Goal: Task Accomplishment & Management: Manage account settings

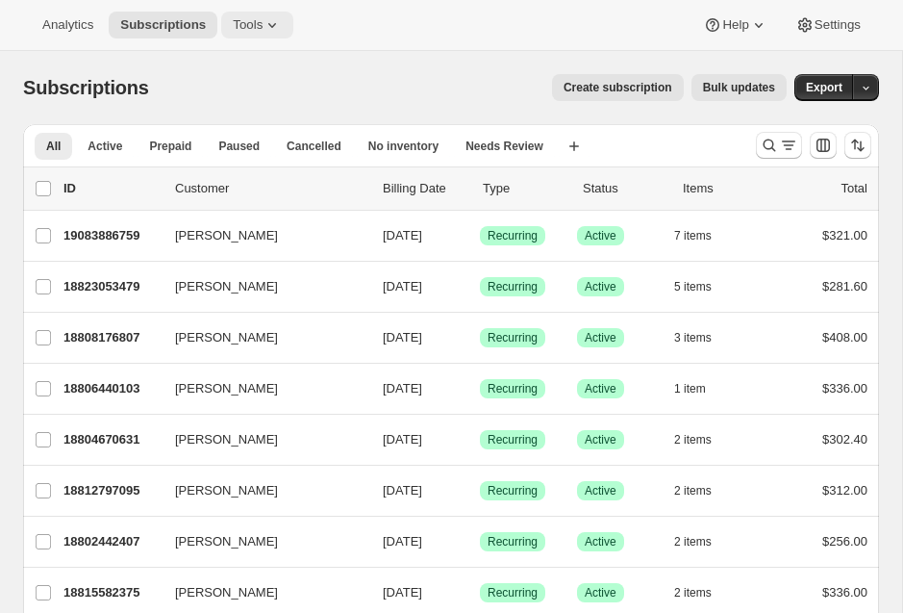
click at [253, 28] on span "Tools" at bounding box center [248, 24] width 30 height 15
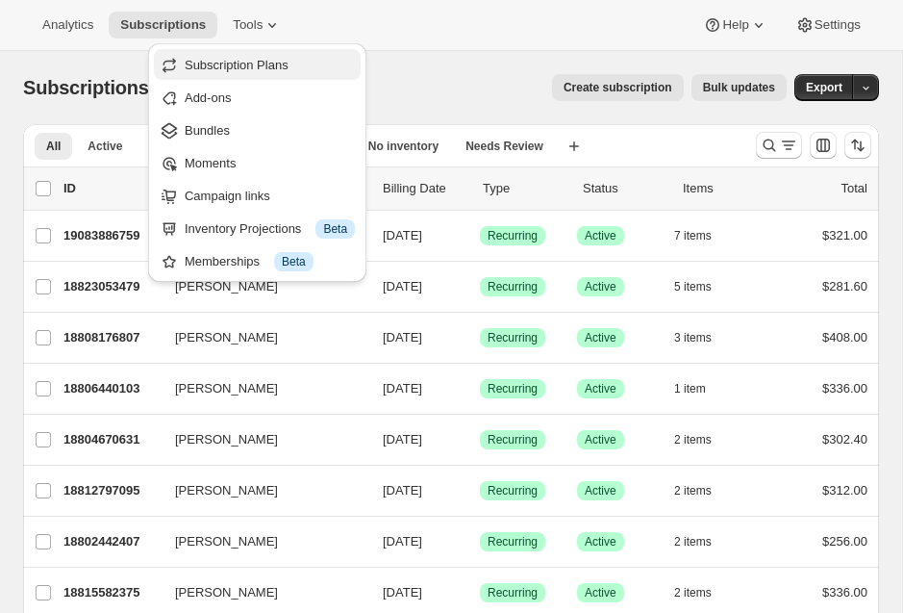
click at [259, 71] on span "Subscription Plans" at bounding box center [237, 65] width 104 height 14
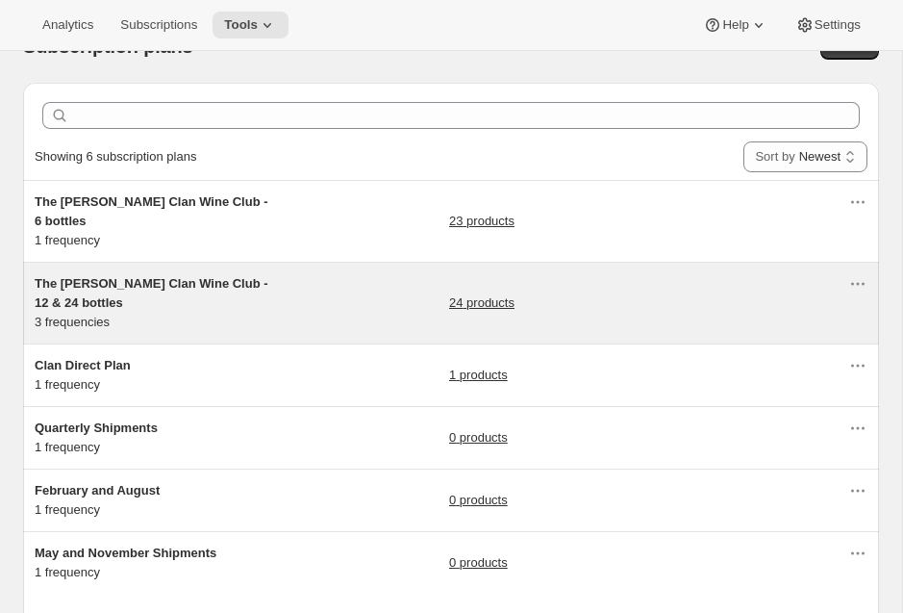
scroll to position [39, 0]
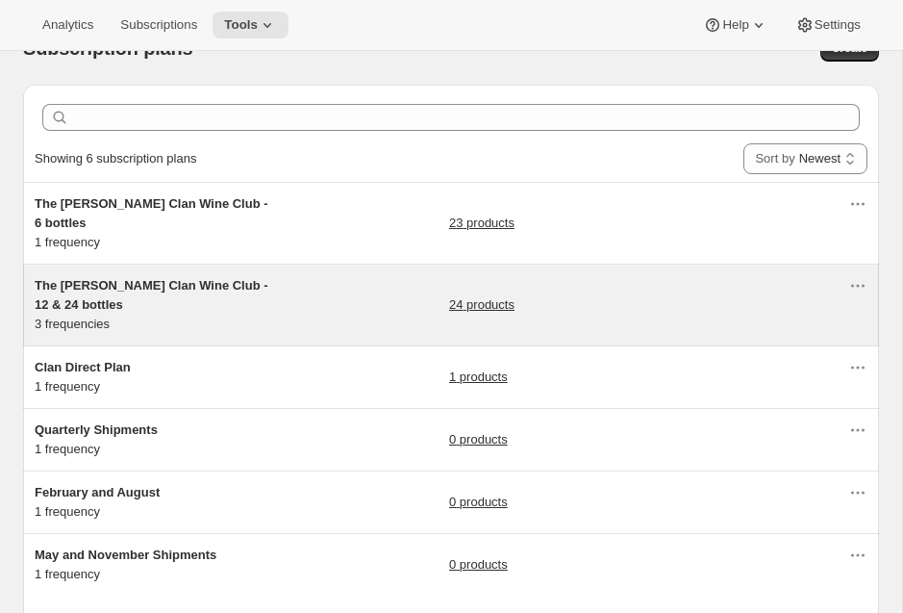
click at [334, 291] on div "The Maxwell Clan Wine Club - 12 & 24 bottles 3 frequencies 24 products" at bounding box center [442, 305] width 814 height 58
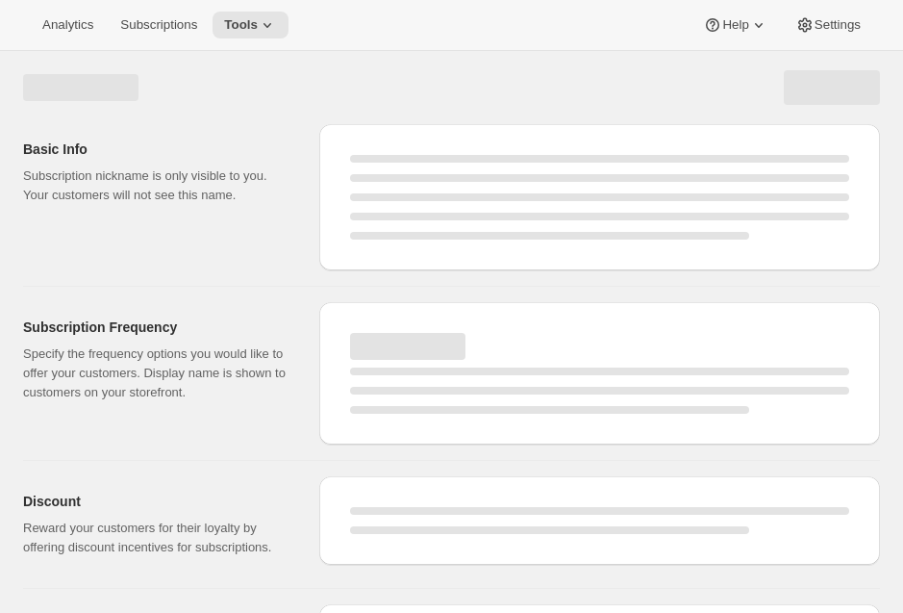
select select "WEEK"
select select "MONTH"
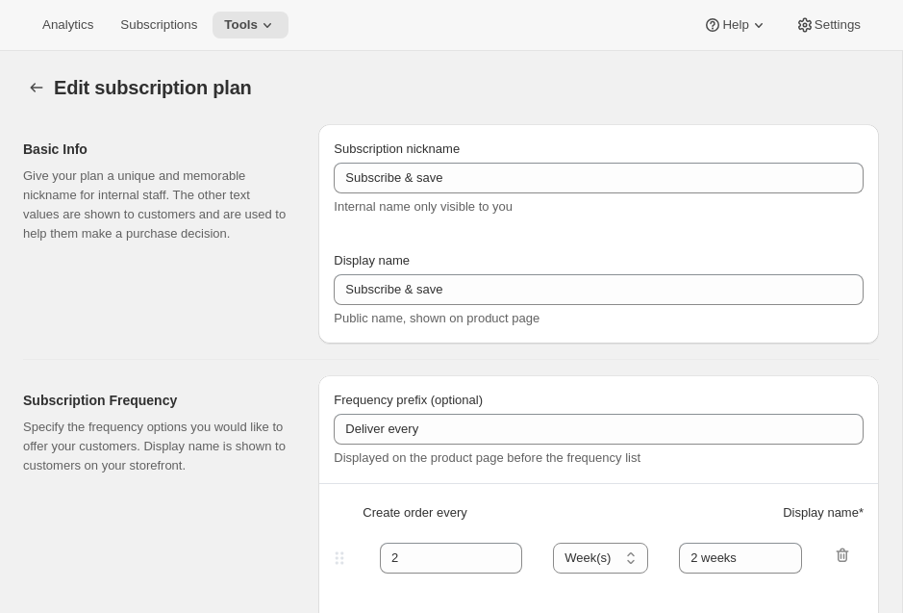
type input "The Maxwell Clan Wine Club - 12 & 24 bottles"
type input "The Maxwell Clan Wine Club"
type input "3"
select select "MONTH"
type input "3 months"
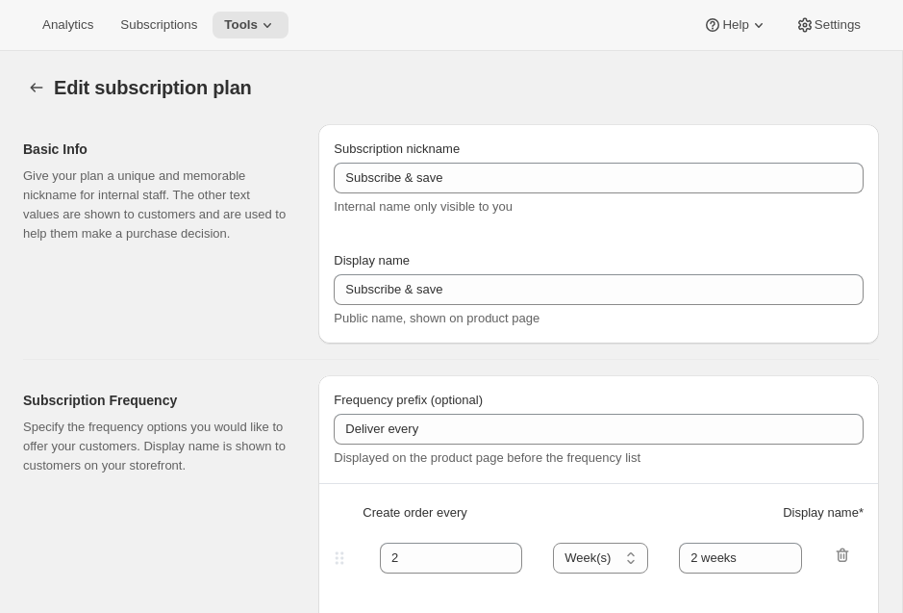
type input "4"
type input "4 months"
select select "MONTH"
click at [32, 82] on icon "Subscription plans" at bounding box center [36, 87] width 19 height 19
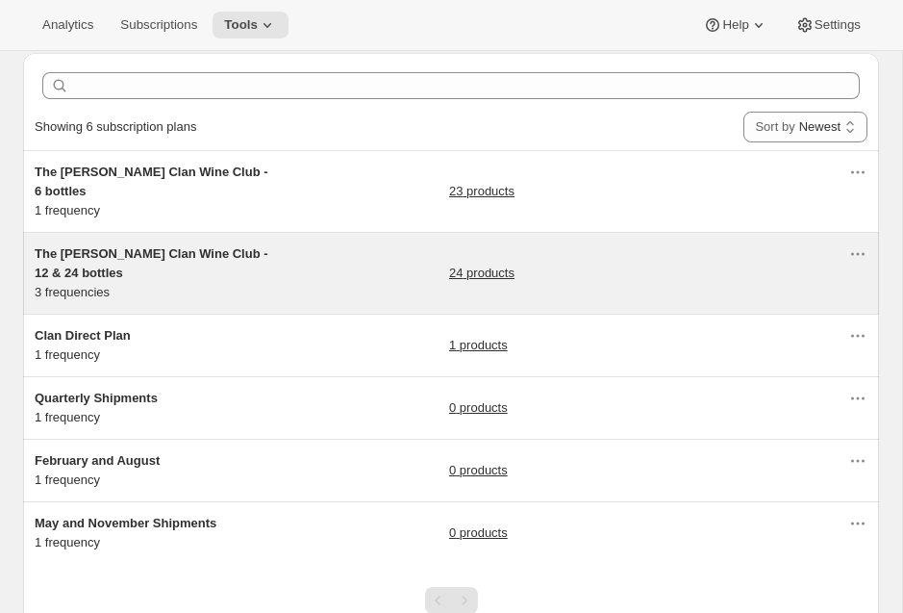
scroll to position [72, 0]
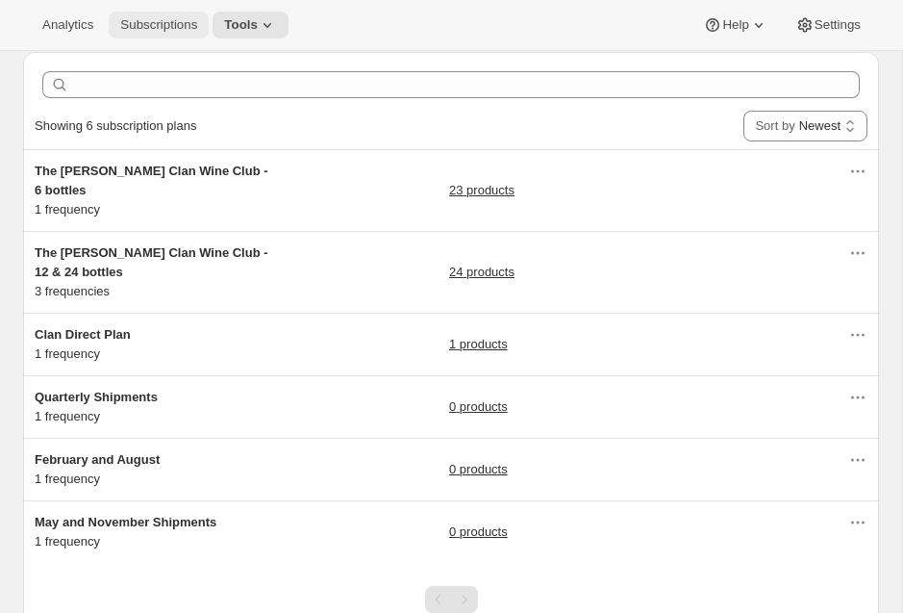
click at [170, 28] on span "Subscriptions" at bounding box center [158, 24] width 77 height 15
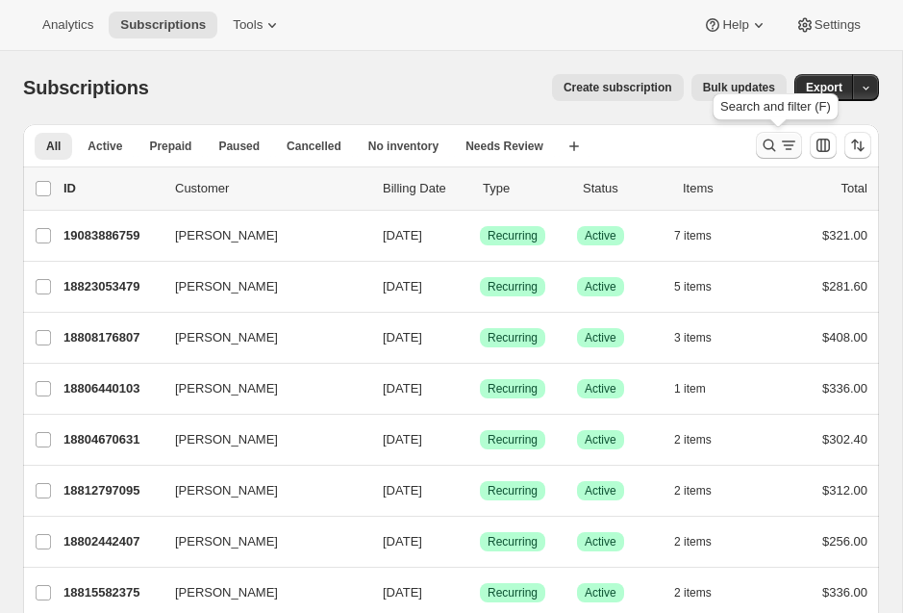
click at [767, 148] on icon "Search and filter results" at bounding box center [769, 145] width 19 height 19
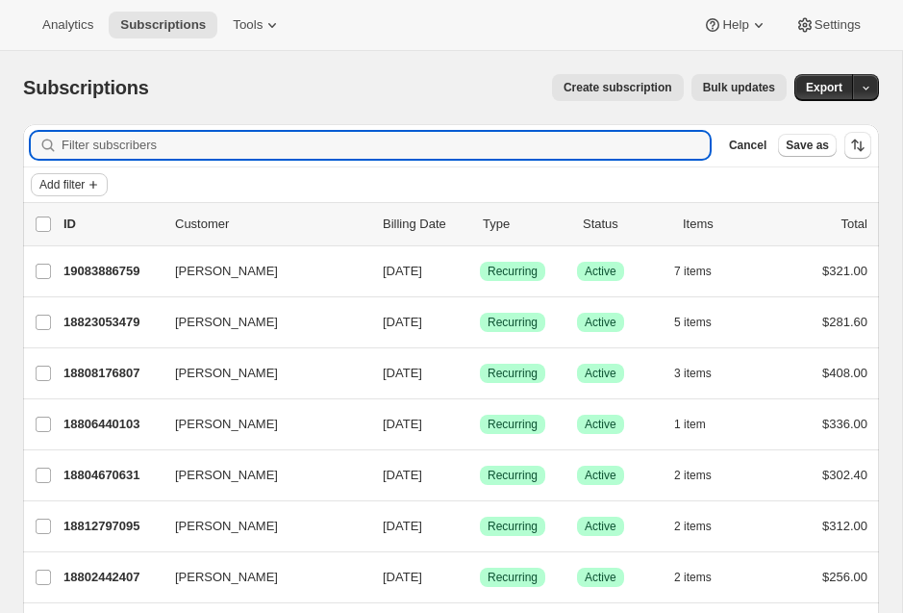
click at [63, 189] on span "Add filter" at bounding box center [61, 184] width 45 height 15
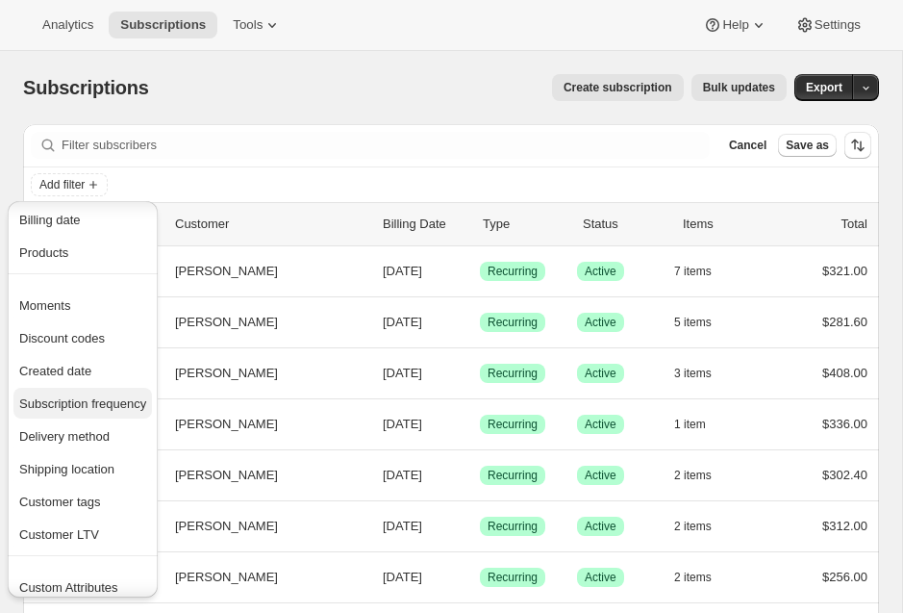
scroll to position [87, 0]
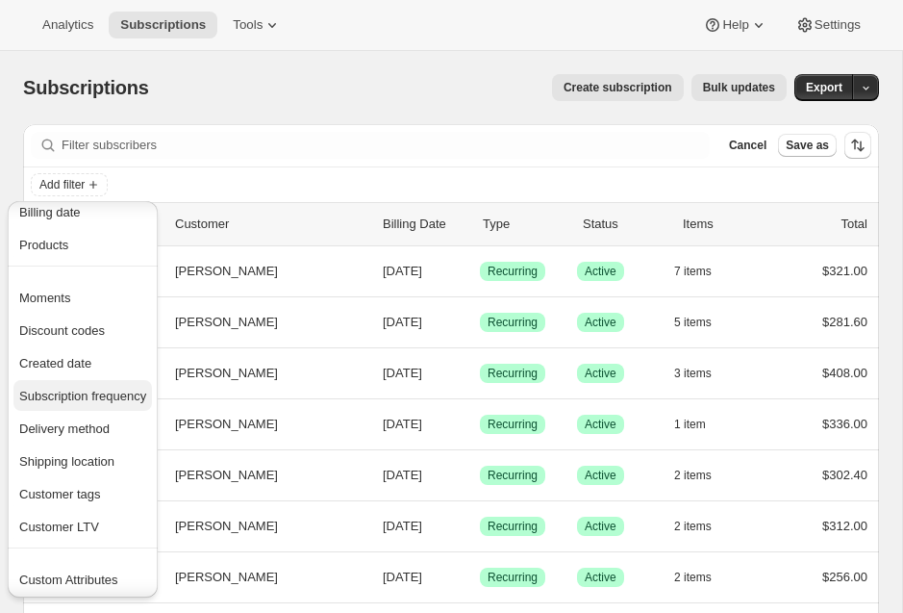
click at [82, 398] on span "Subscription frequency" at bounding box center [82, 396] width 127 height 14
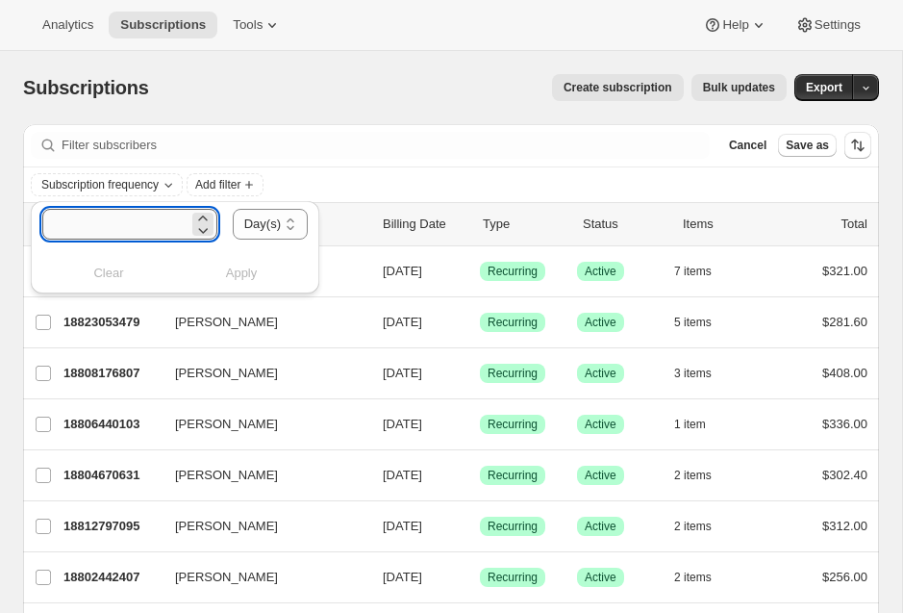
click at [156, 228] on input "number" at bounding box center [115, 224] width 146 height 31
type input "6"
click at [285, 218] on select "Day(s) Week(s) Month(s) Year(s)" at bounding box center [270, 224] width 75 height 31
select select "MONTH"
click at [233, 209] on select "Day(s) Week(s) Month(s) Year(s)" at bounding box center [270, 224] width 75 height 31
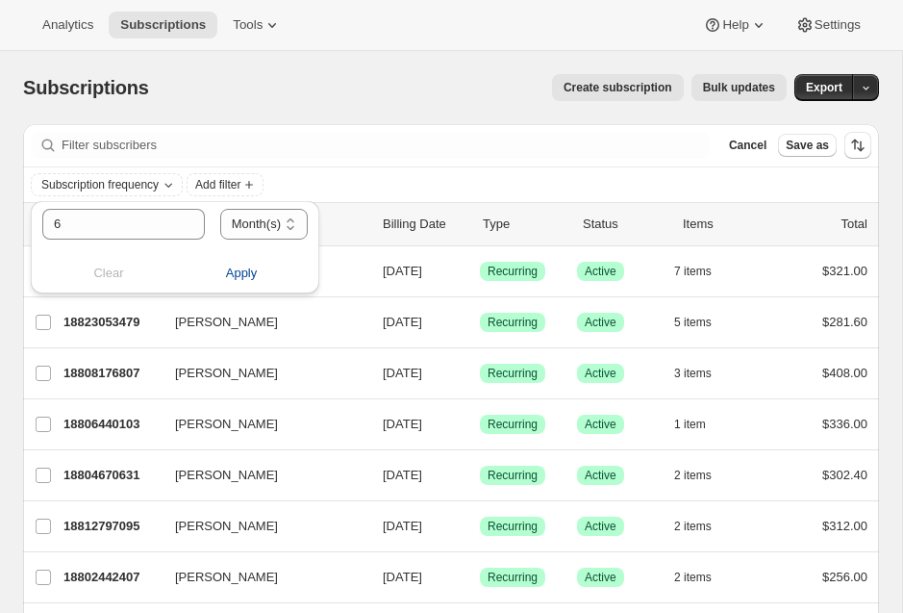
click at [238, 272] on span "Apply" at bounding box center [242, 273] width 32 height 19
click at [243, 267] on span "Apply" at bounding box center [242, 273] width 32 height 19
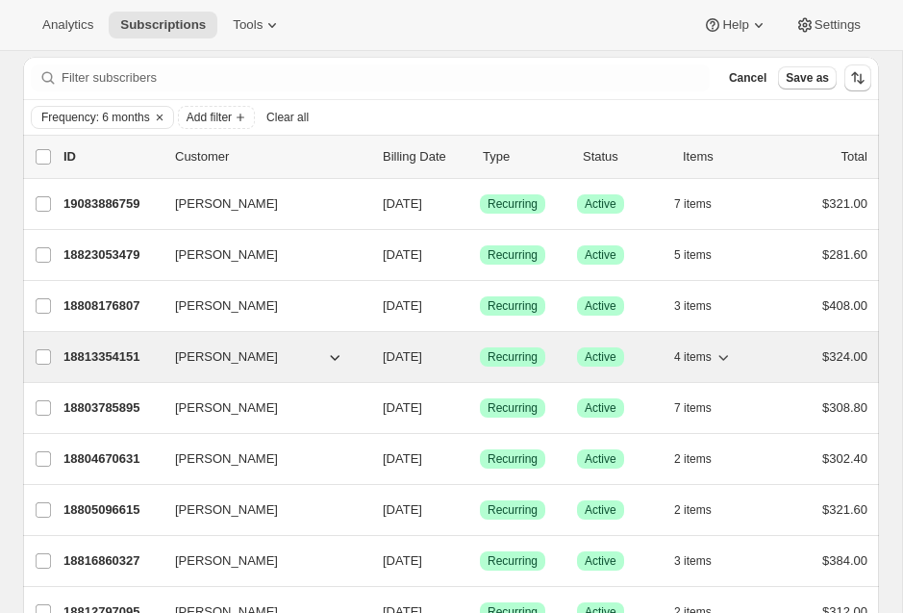
scroll to position [0, 0]
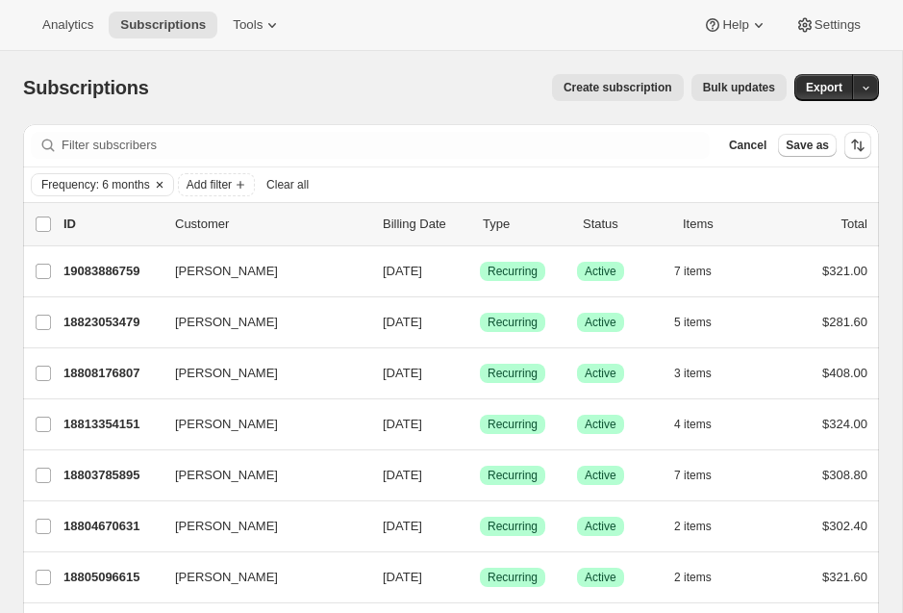
click at [108, 186] on span "Frequency: 6 months" at bounding box center [95, 184] width 109 height 15
select select "MONTH"
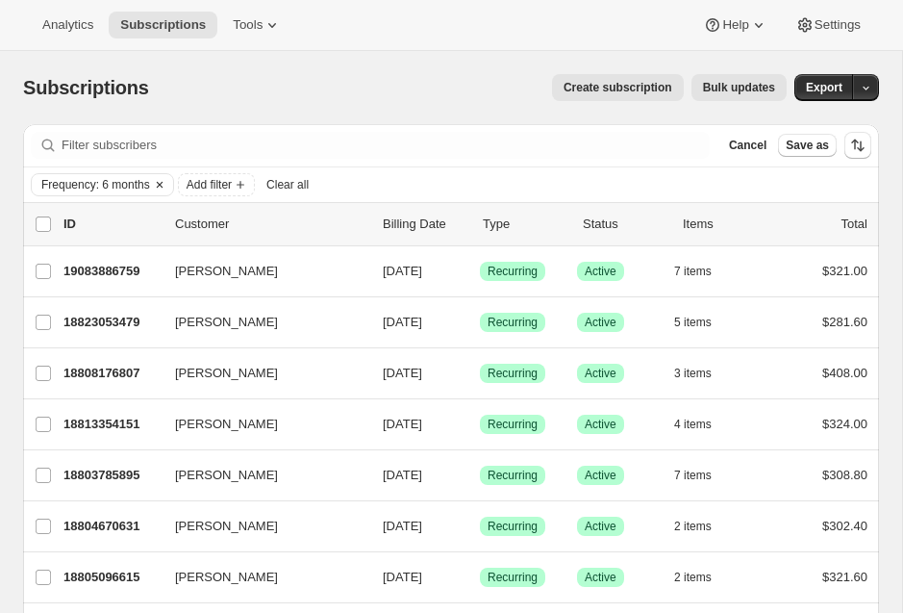
click at [72, 187] on span "Frequency: 6 months" at bounding box center [95, 184] width 109 height 15
select select "MONTH"
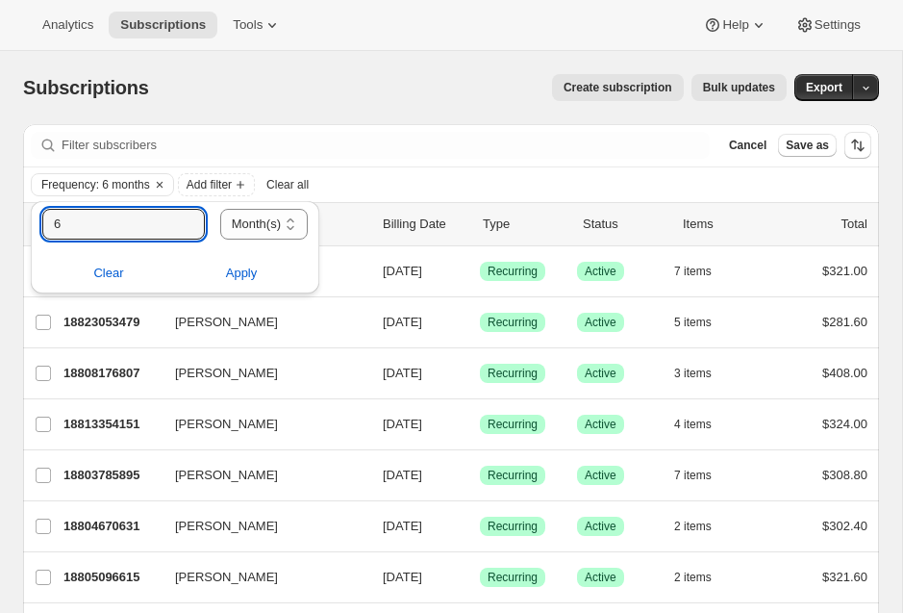
drag, startPoint x: 71, startPoint y: 223, endPoint x: 31, endPoint y: 223, distance: 40.4
click at [31, 223] on div "6 Day(s) Week(s) Month(s) Year(s) Month(s) Clear Apply" at bounding box center [175, 247] width 289 height 92
type input "3"
click at [233, 274] on span "Apply" at bounding box center [242, 273] width 32 height 19
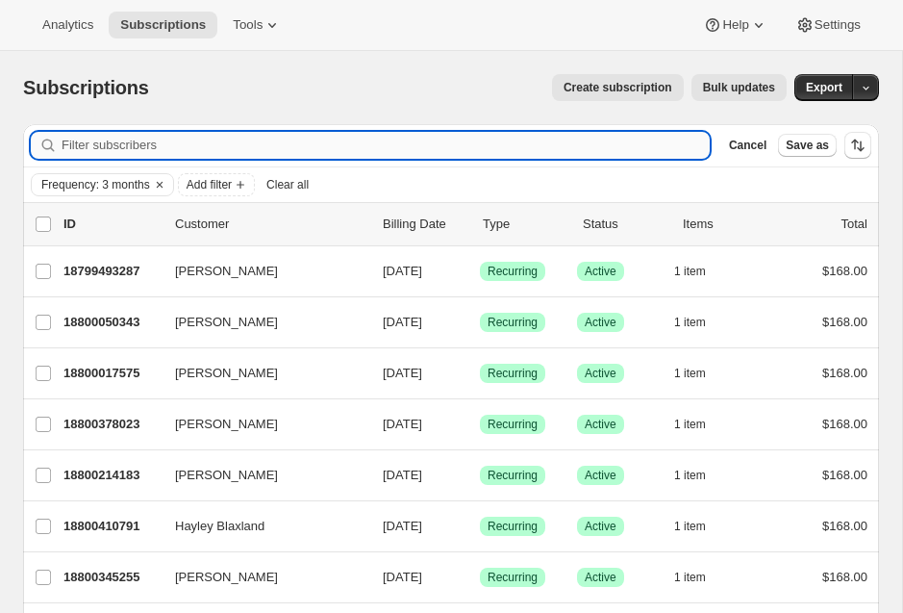
click at [101, 149] on input "Filter subscribers" at bounding box center [386, 145] width 648 height 27
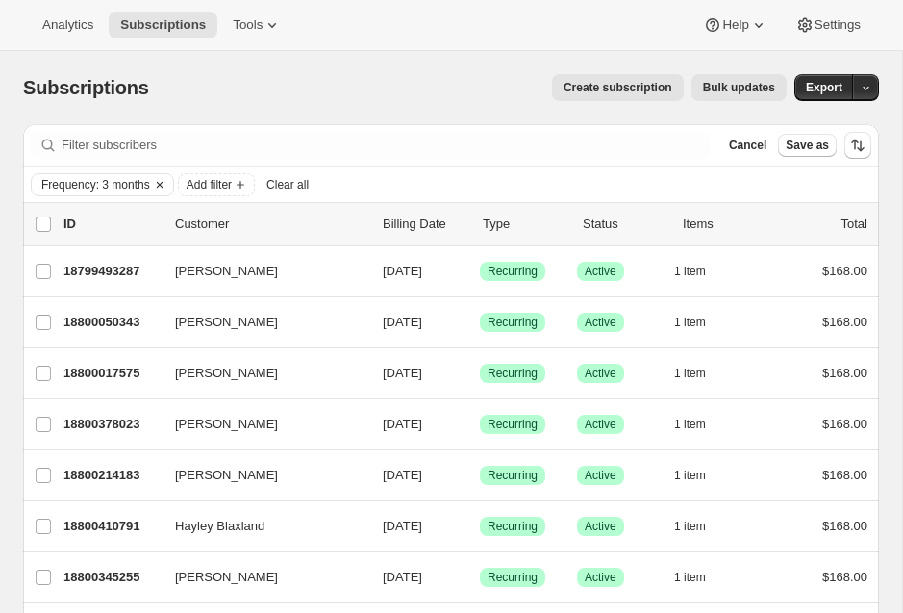
click at [164, 184] on icon "Clear" at bounding box center [159, 184] width 15 height 15
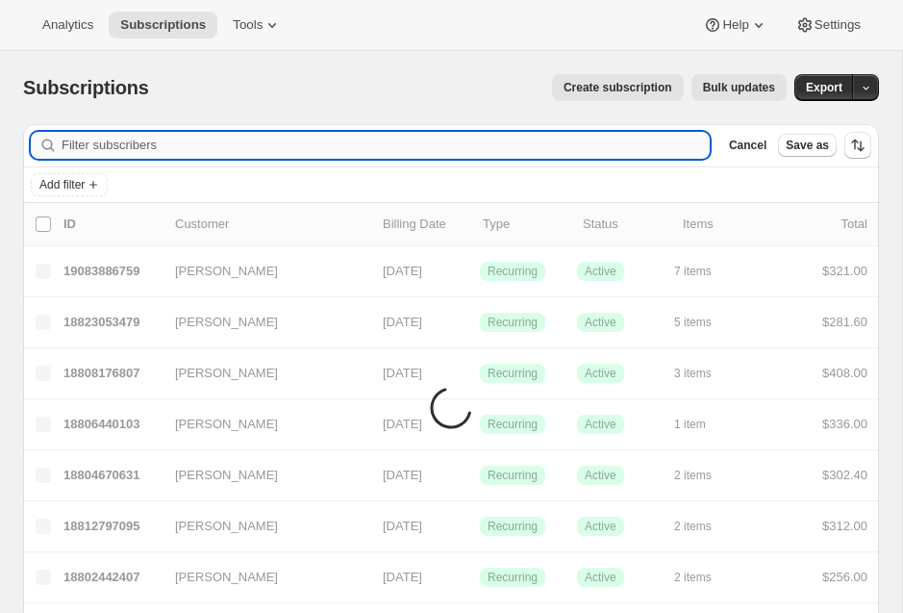
click at [100, 141] on input "Filter subscribers" at bounding box center [386, 145] width 648 height 27
paste input "Looking at Ann Vanstone"
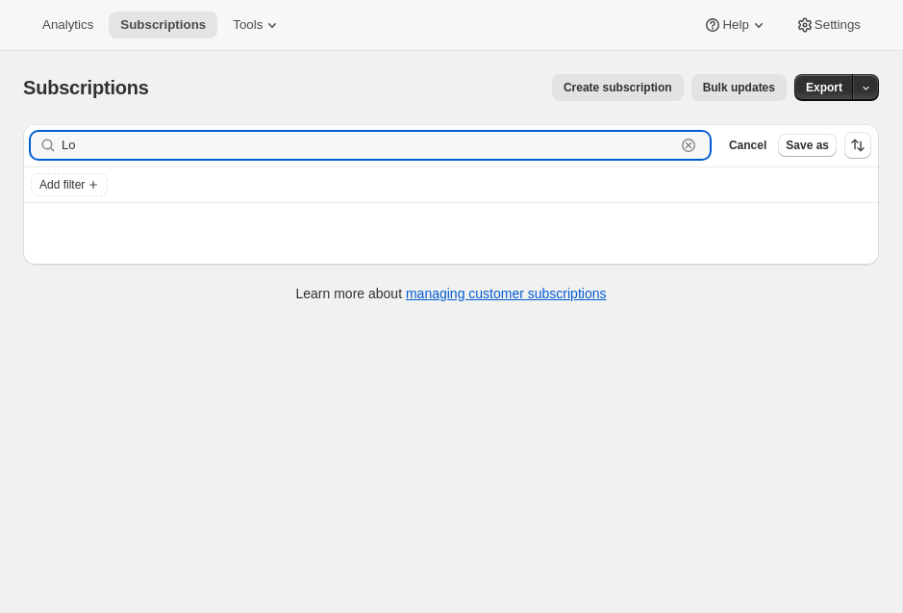
type input "L"
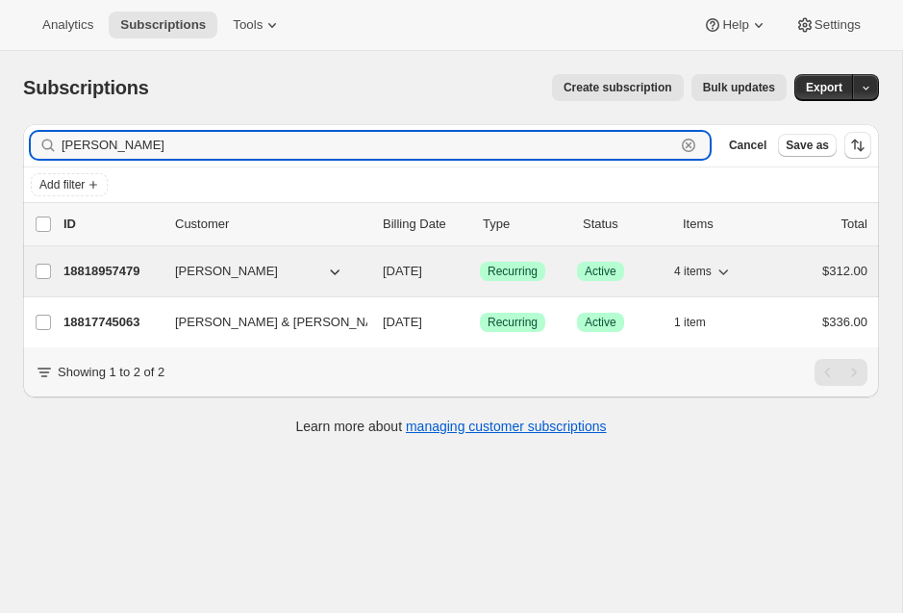
type input "ann v"
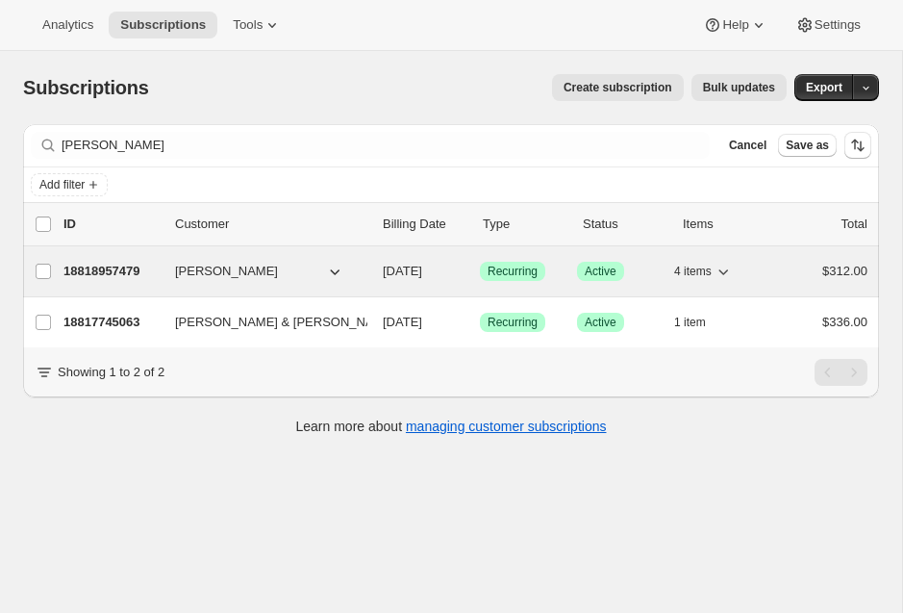
click at [104, 260] on div "18818957479 Ann Vanstone 11/02/2025 Success Recurring Success Active 4 items $3…" at bounding box center [465, 271] width 804 height 27
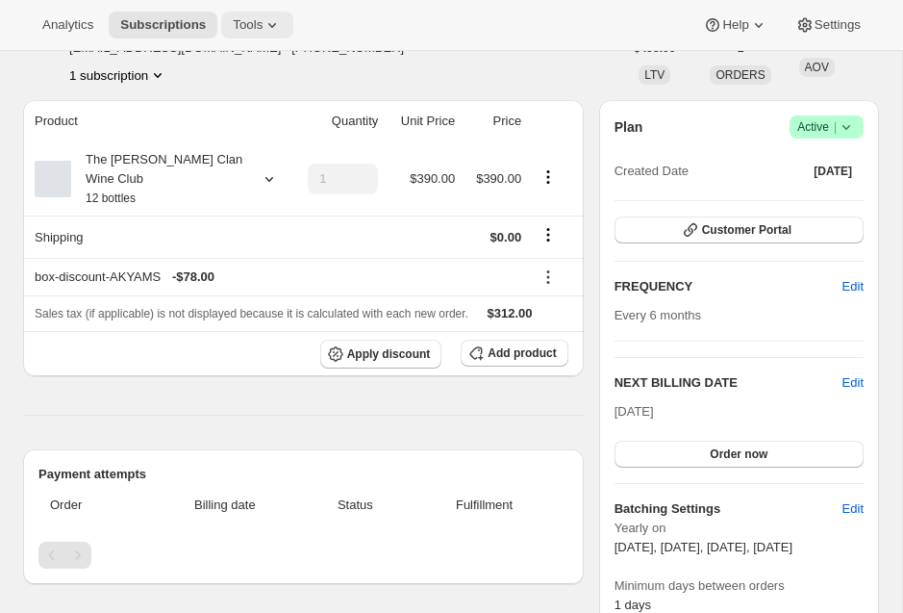
scroll to position [130, 0]
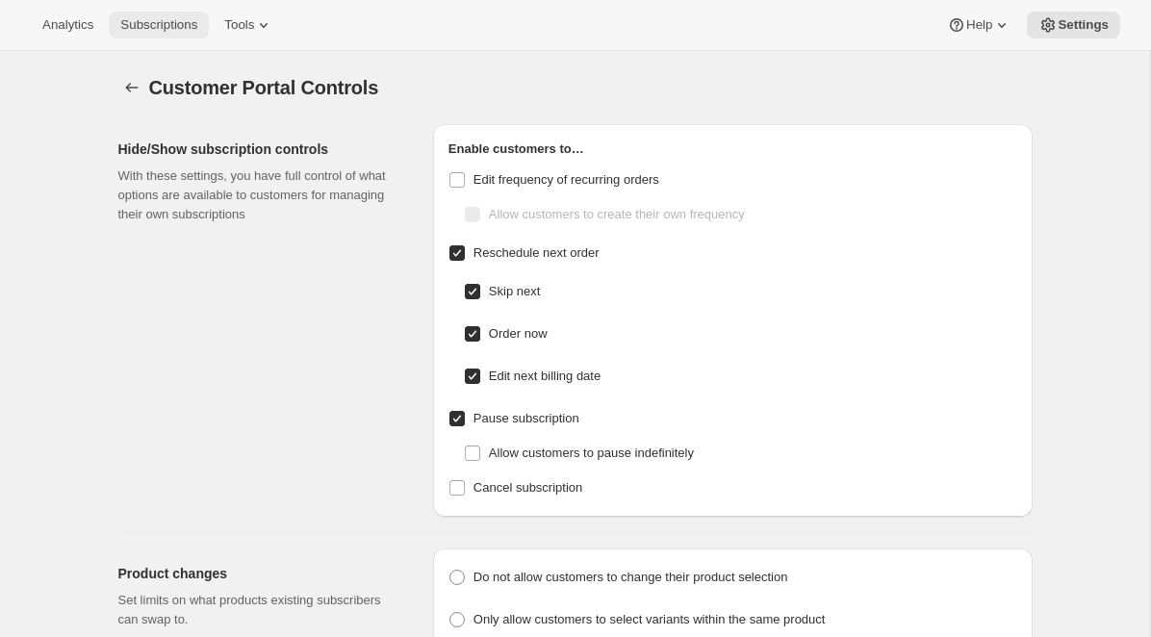
click at [159, 21] on span "Subscriptions" at bounding box center [158, 24] width 77 height 15
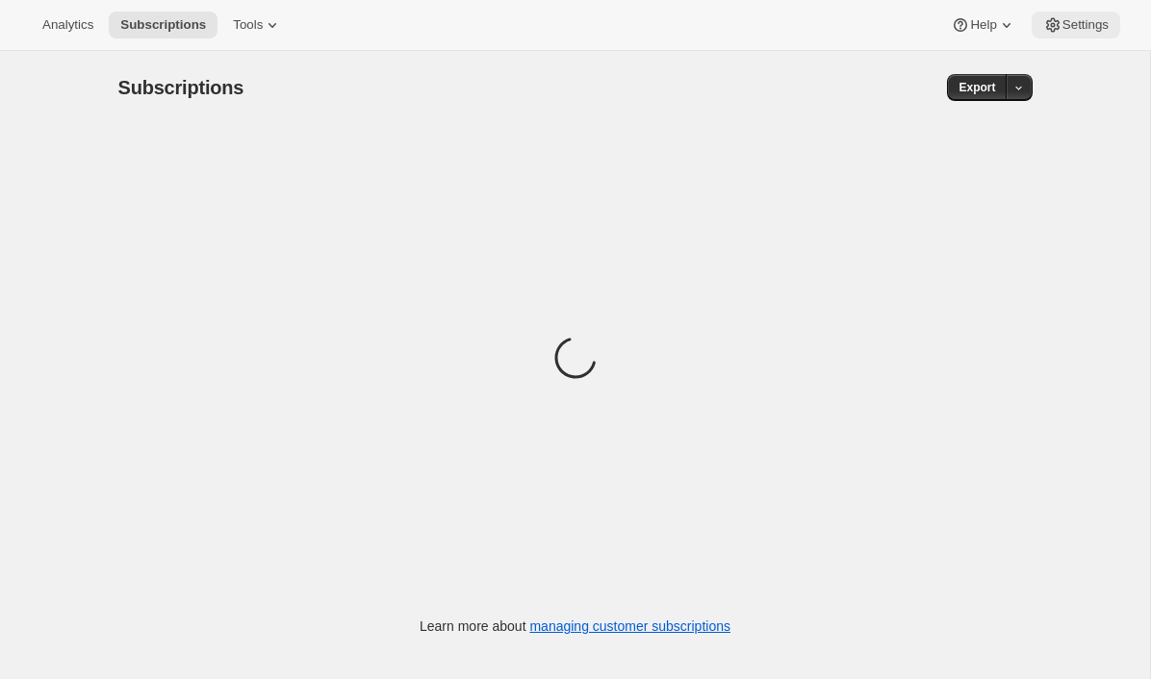
click at [1062, 25] on span "Settings" at bounding box center [1085, 24] width 46 height 15
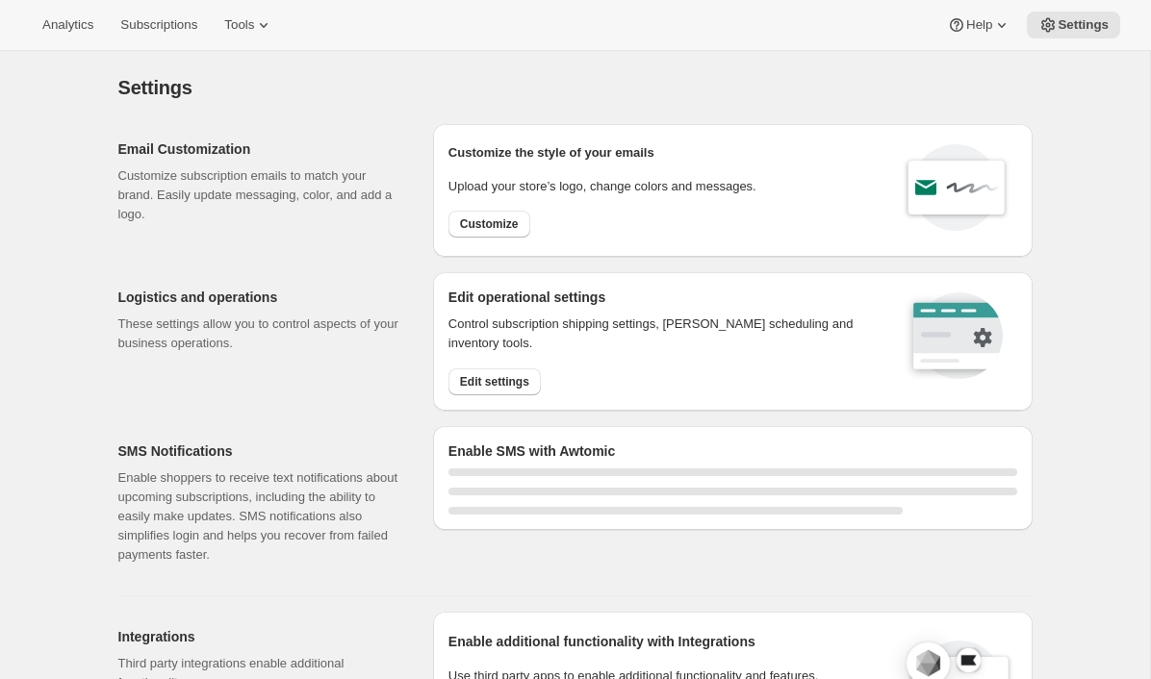
select select "22:00"
select select "09:00"
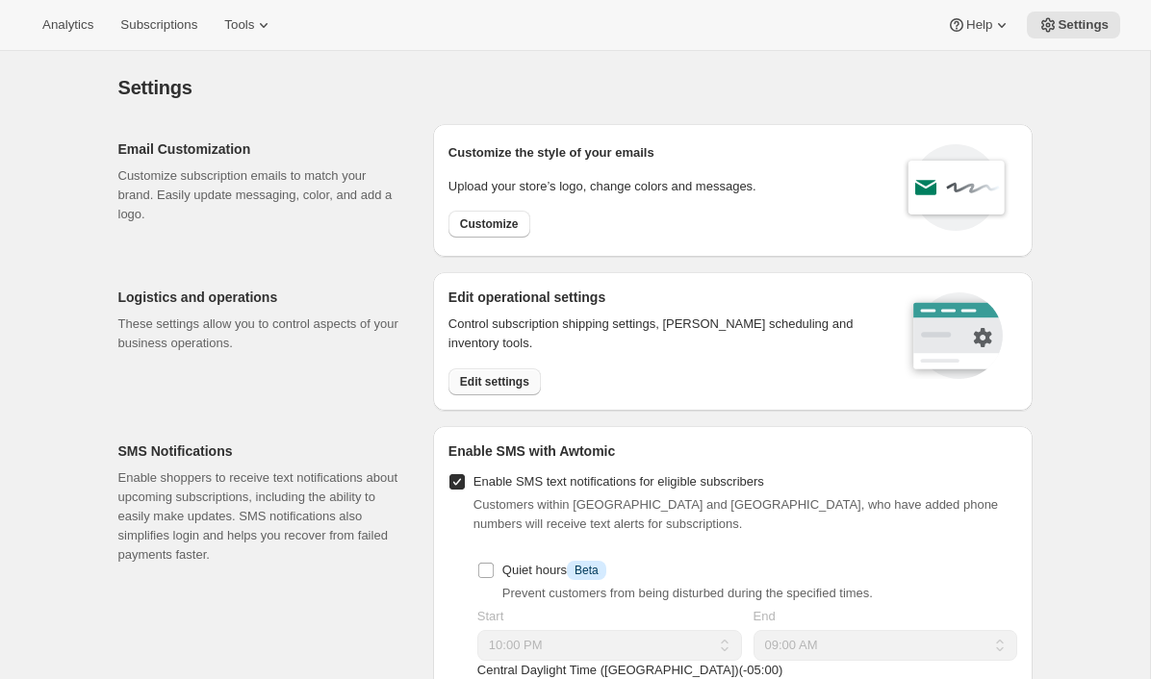
click at [470, 374] on span "Edit settings" at bounding box center [494, 381] width 69 height 15
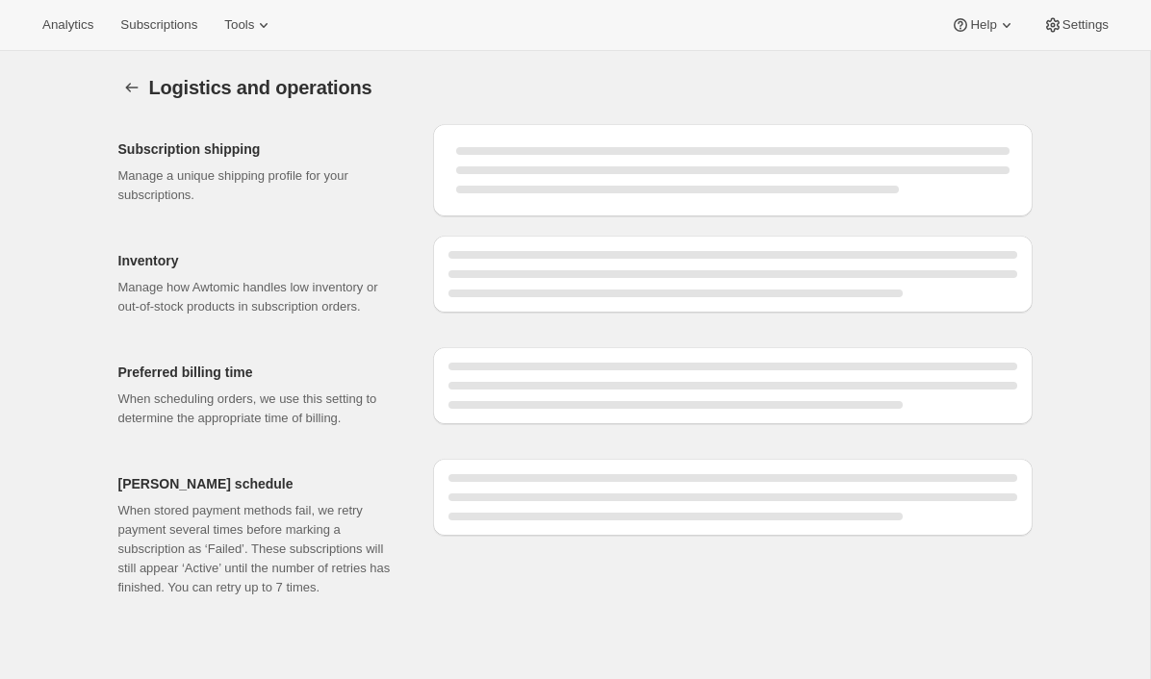
select select "DAY"
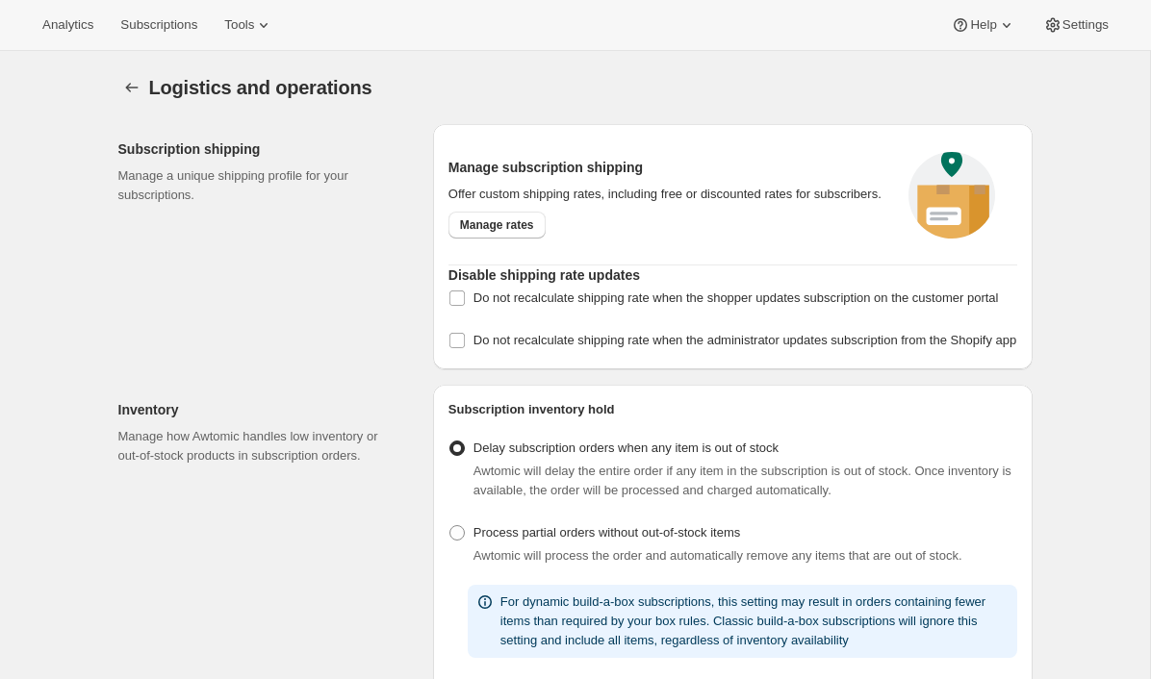
checkbox input "true"
select select "06:00"
click at [501, 233] on span "Manage rates" at bounding box center [497, 224] width 74 height 15
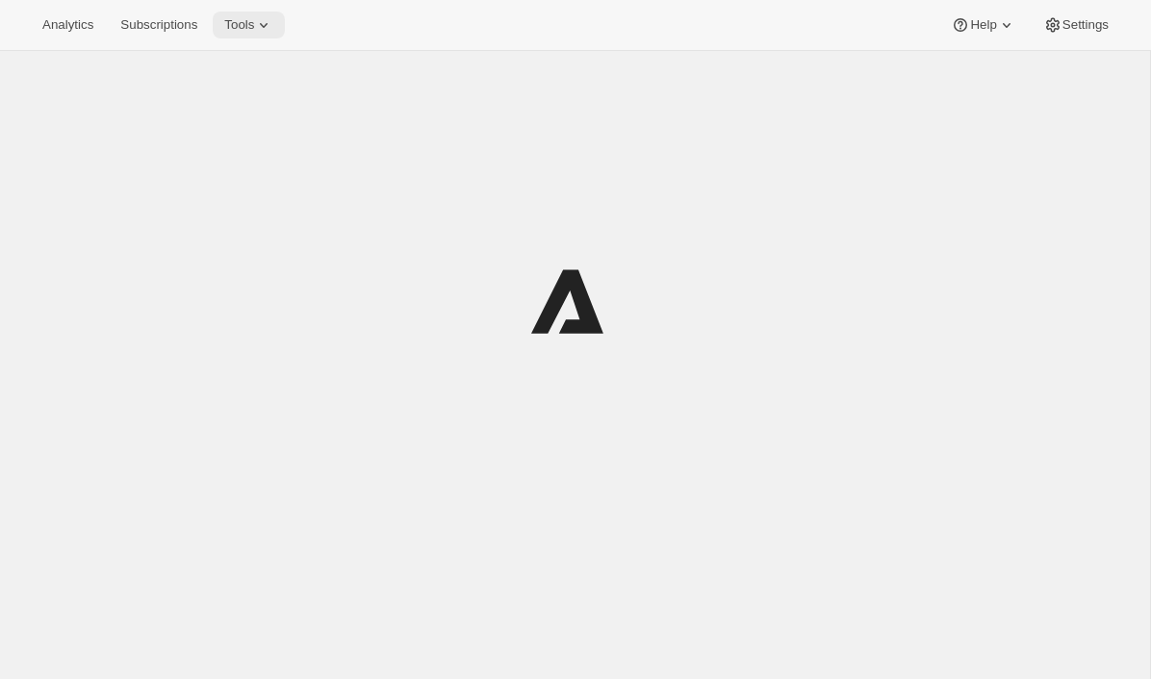
click at [273, 33] on icon at bounding box center [263, 24] width 19 height 19
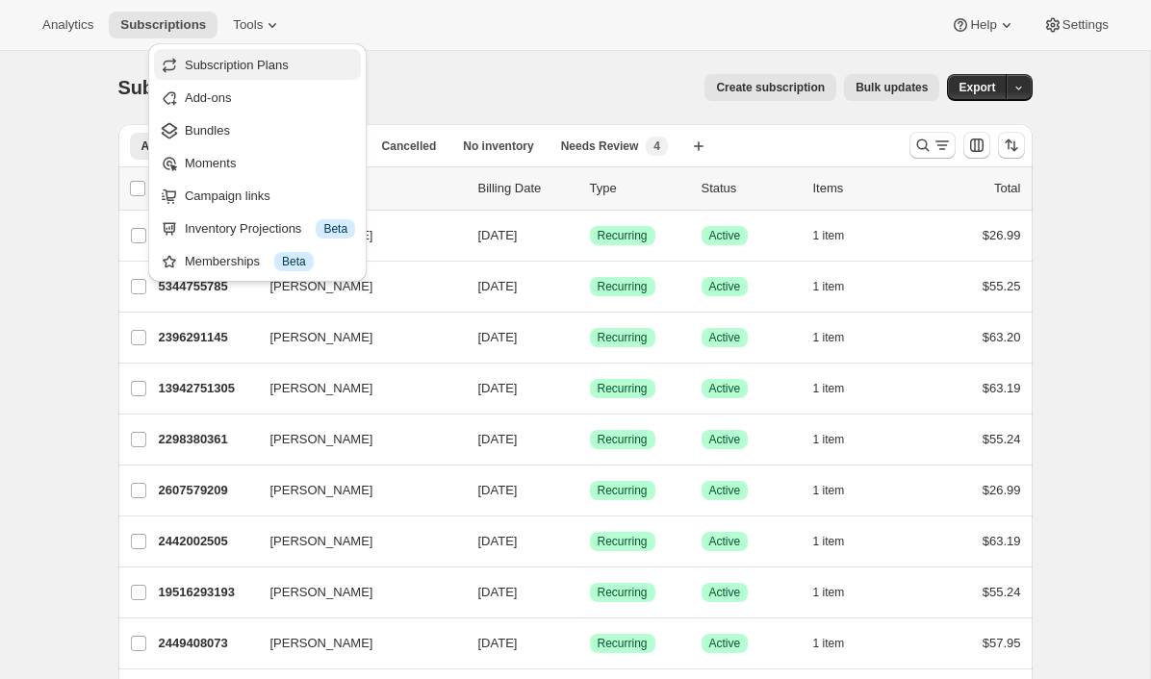
click at [261, 71] on span "Subscription Plans" at bounding box center [237, 65] width 104 height 14
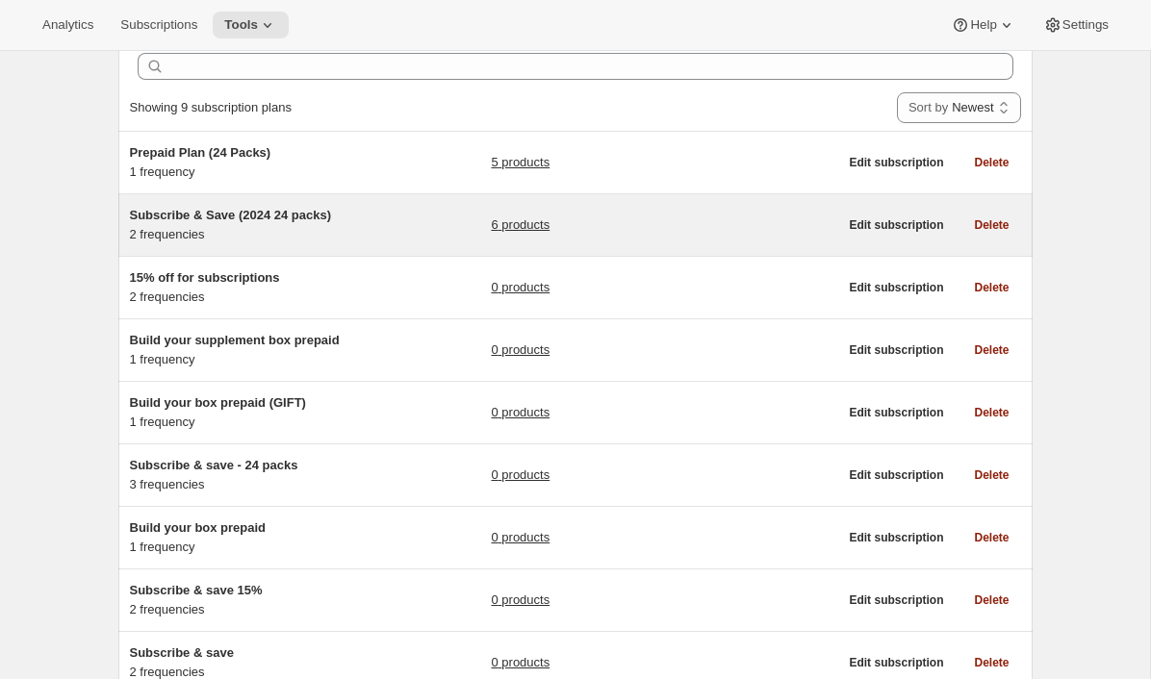
scroll to position [94, 0]
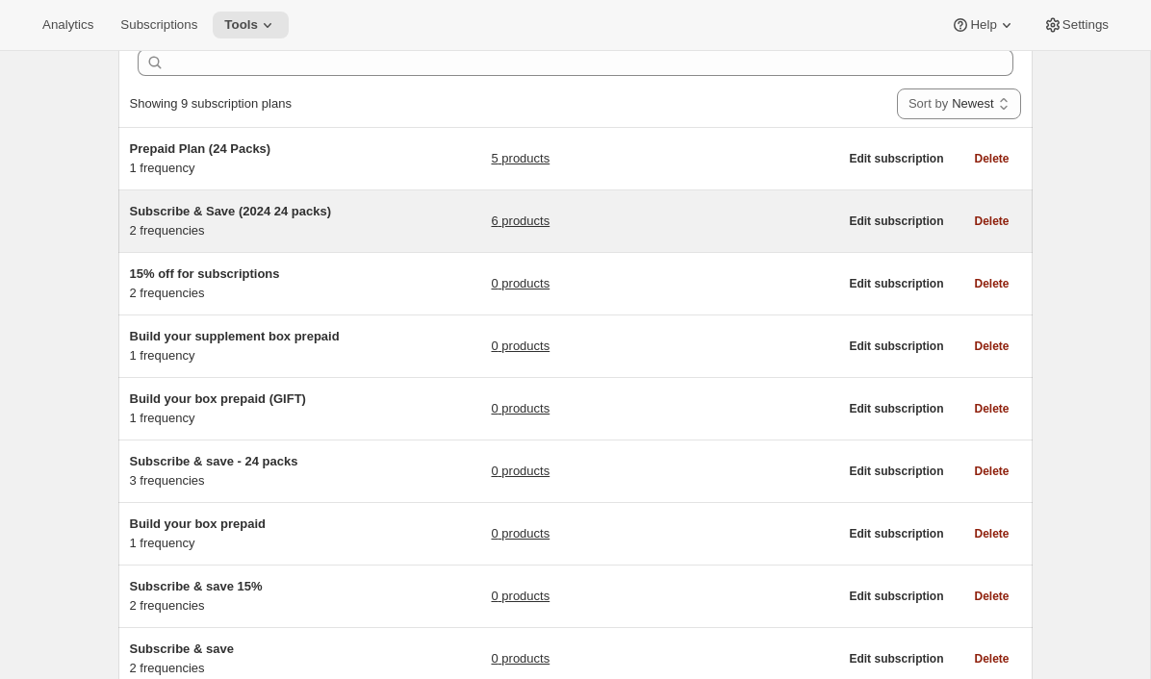
click at [326, 234] on div "Subscribe & Save (2024 24 packs) 2 frequencies" at bounding box center [250, 221] width 240 height 38
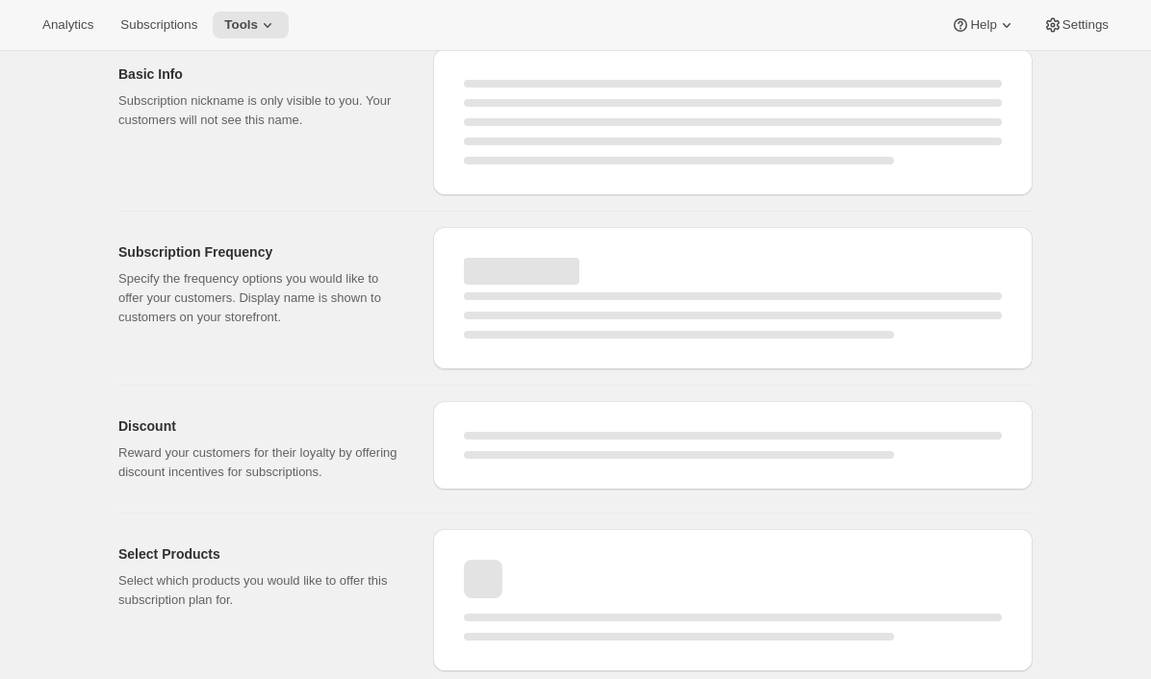
select select "WEEK"
select select "MONTH"
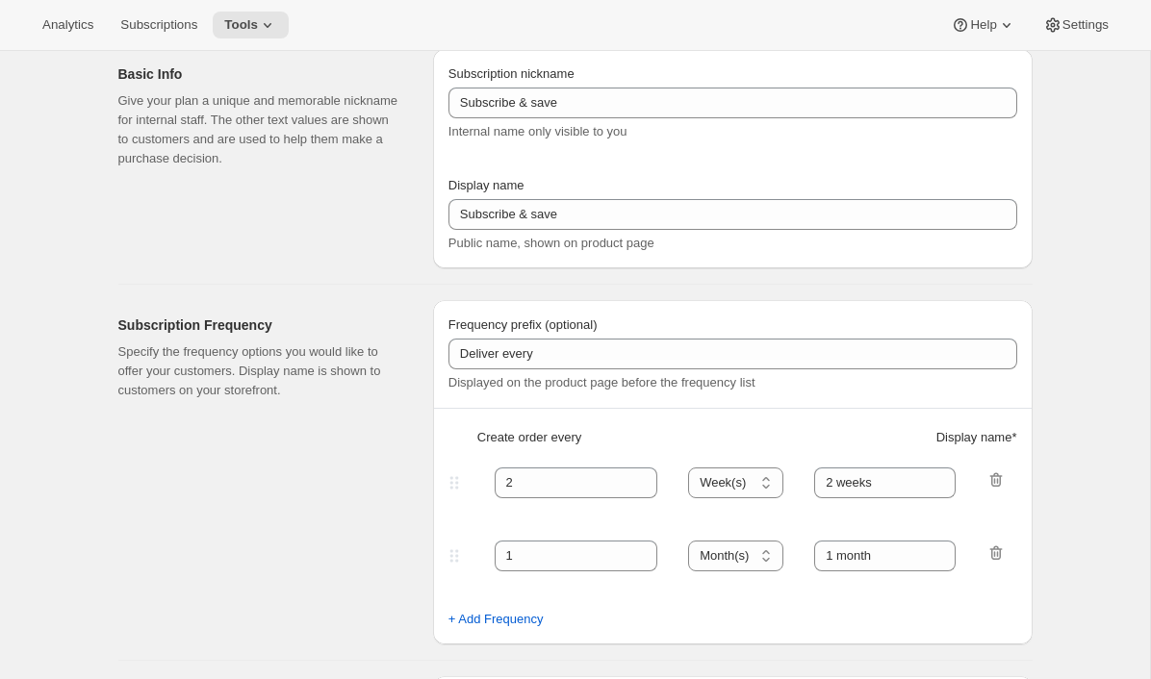
checkbox input "true"
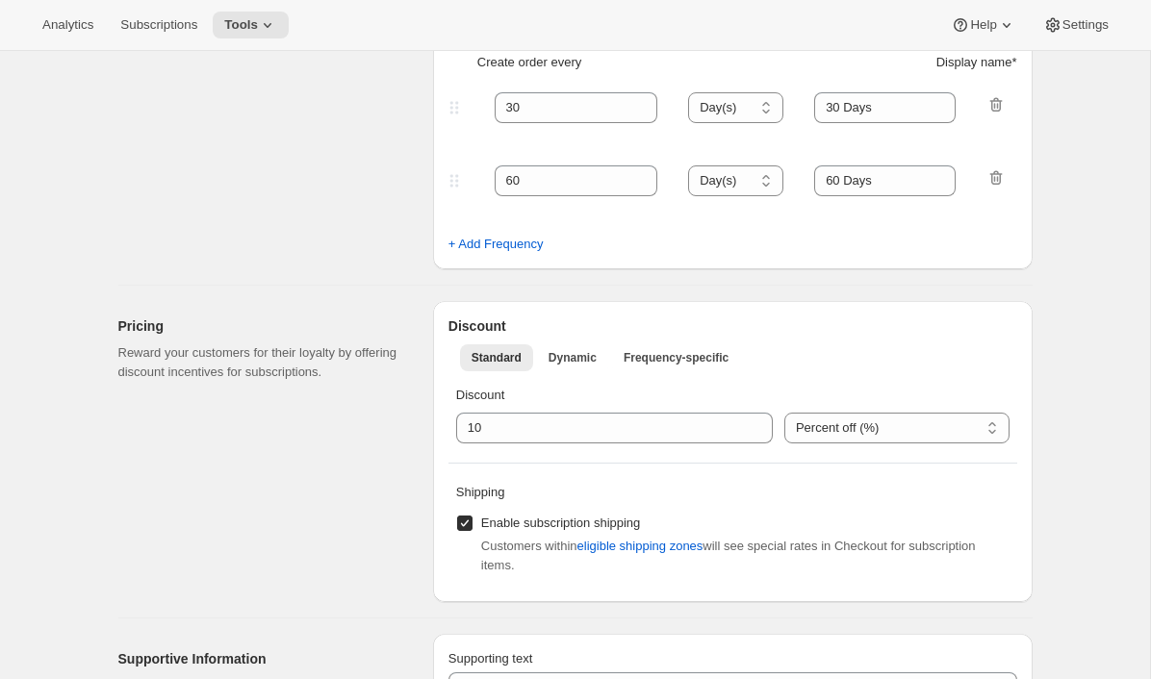
type input "Subscribe & Save (2024 24 packs)"
type input "Subscribe & save 10%"
type input "30"
select select "DAY"
type input "30 Days"
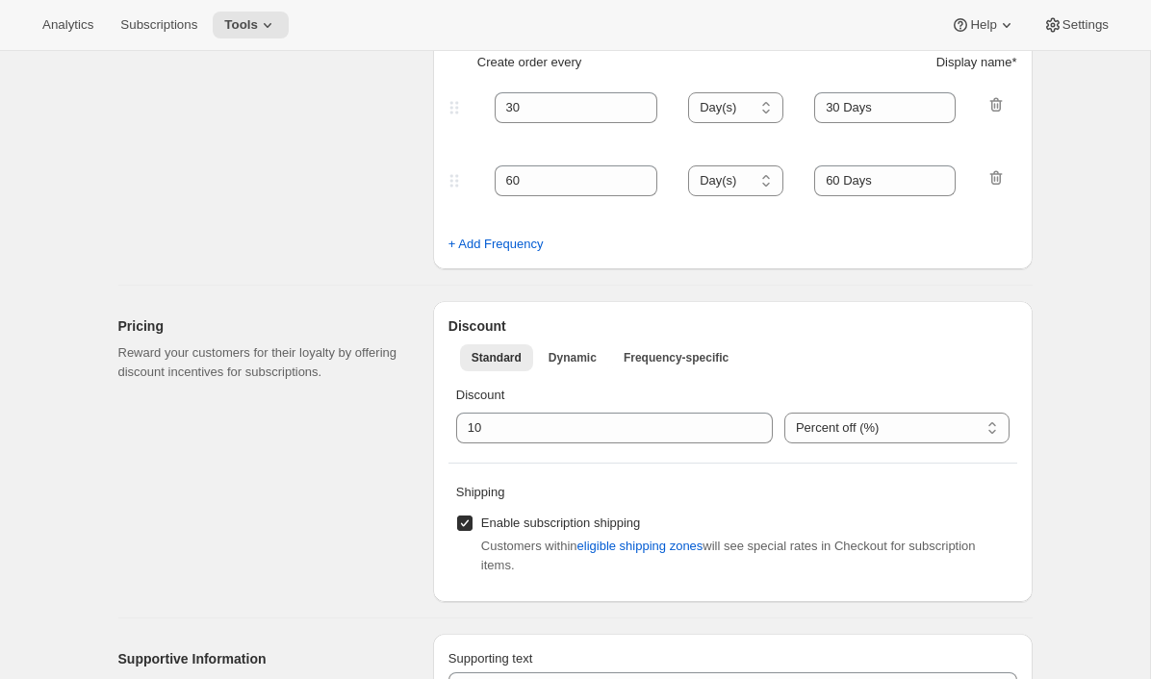
type input "60"
select select "DAY"
type input "60 Days"
type input "10% off first two orders, 15% off after that! Skip or cancel any time."
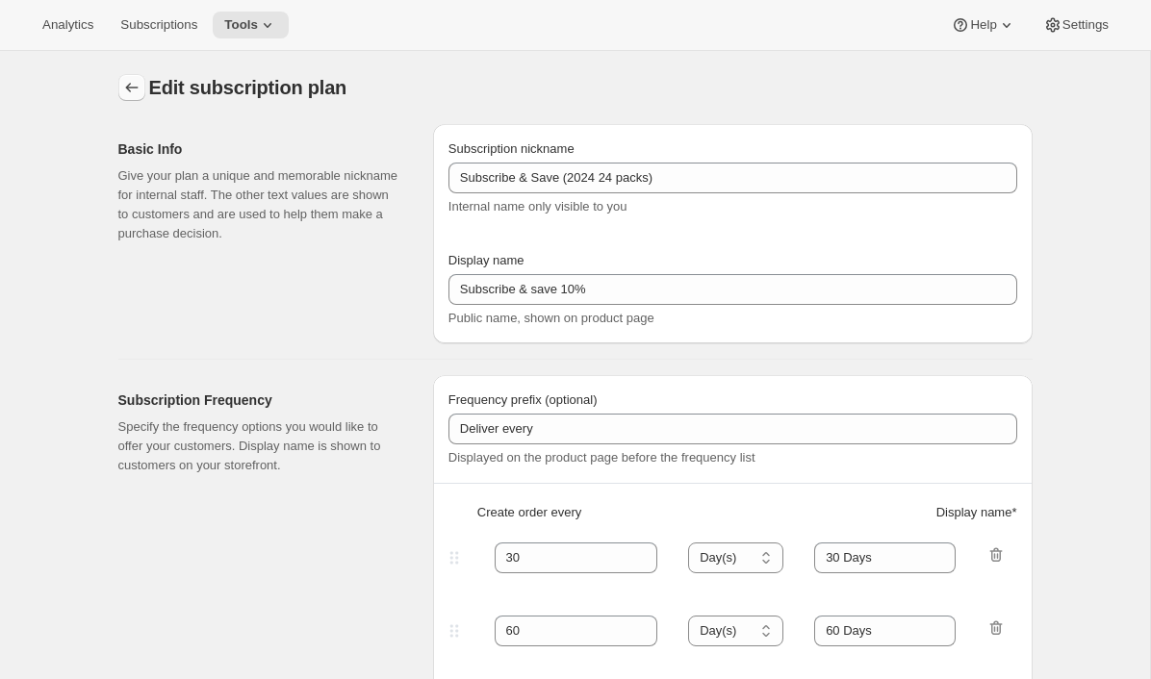
click at [126, 90] on icon "Subscription plans" at bounding box center [131, 87] width 19 height 19
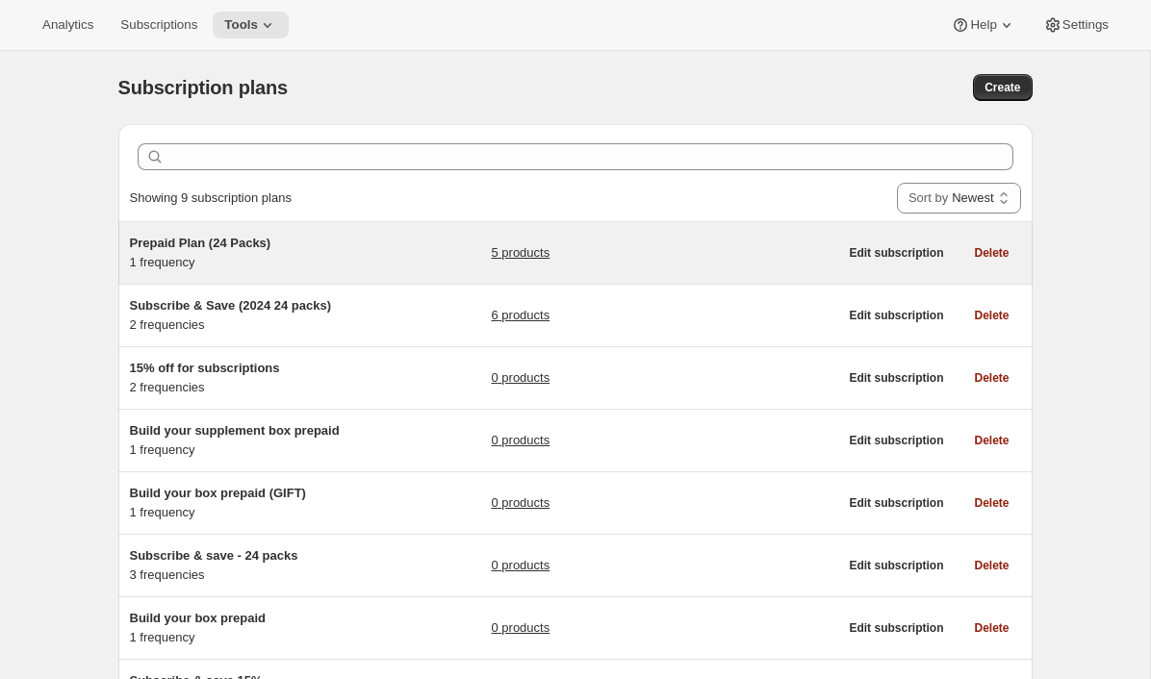
click at [199, 239] on span "Prepaid Plan (24 Packs)" at bounding box center [200, 243] width 141 height 14
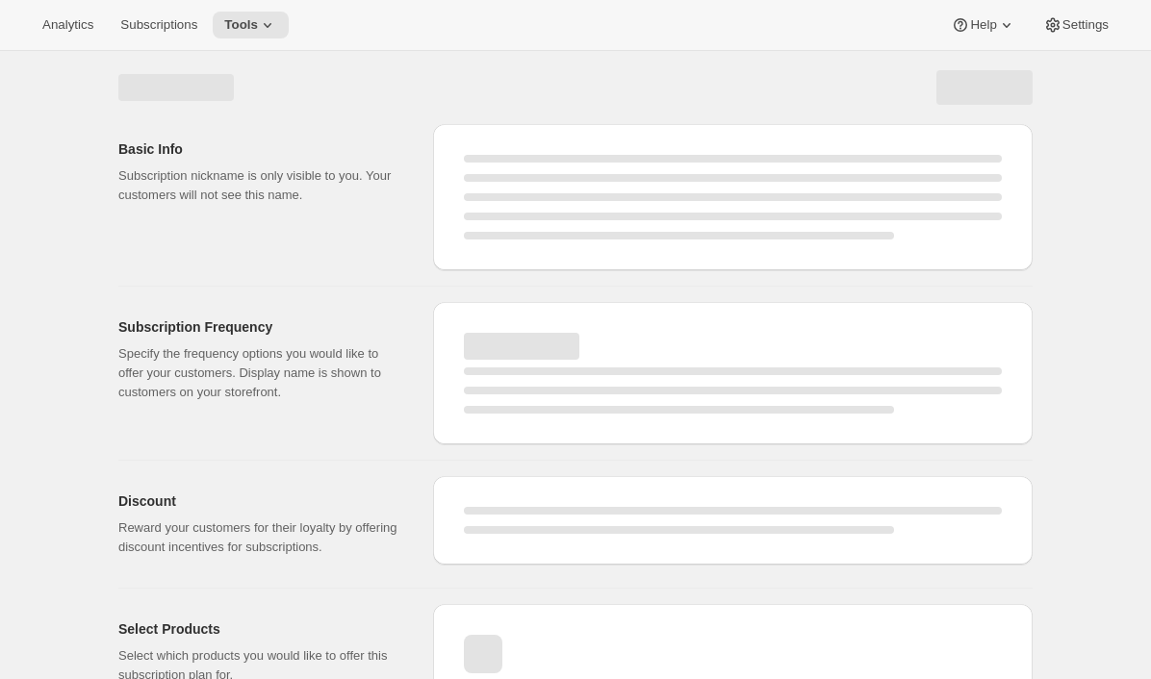
select select "WEEK"
select select "MONTH"
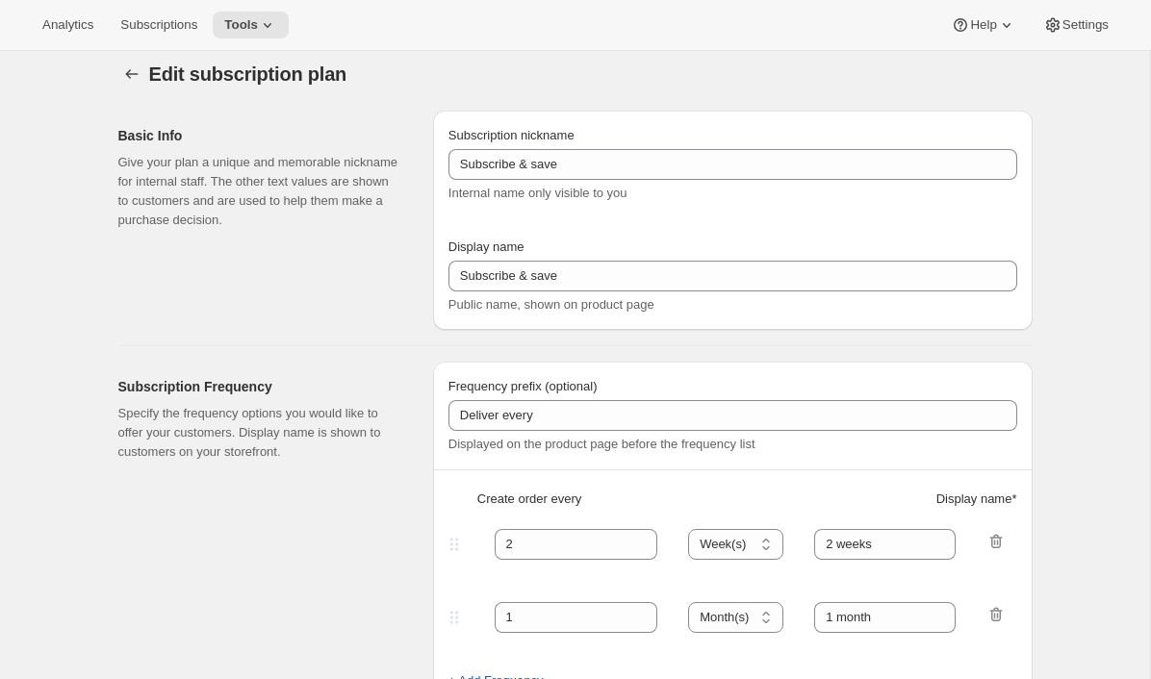
select select "ENABLED"
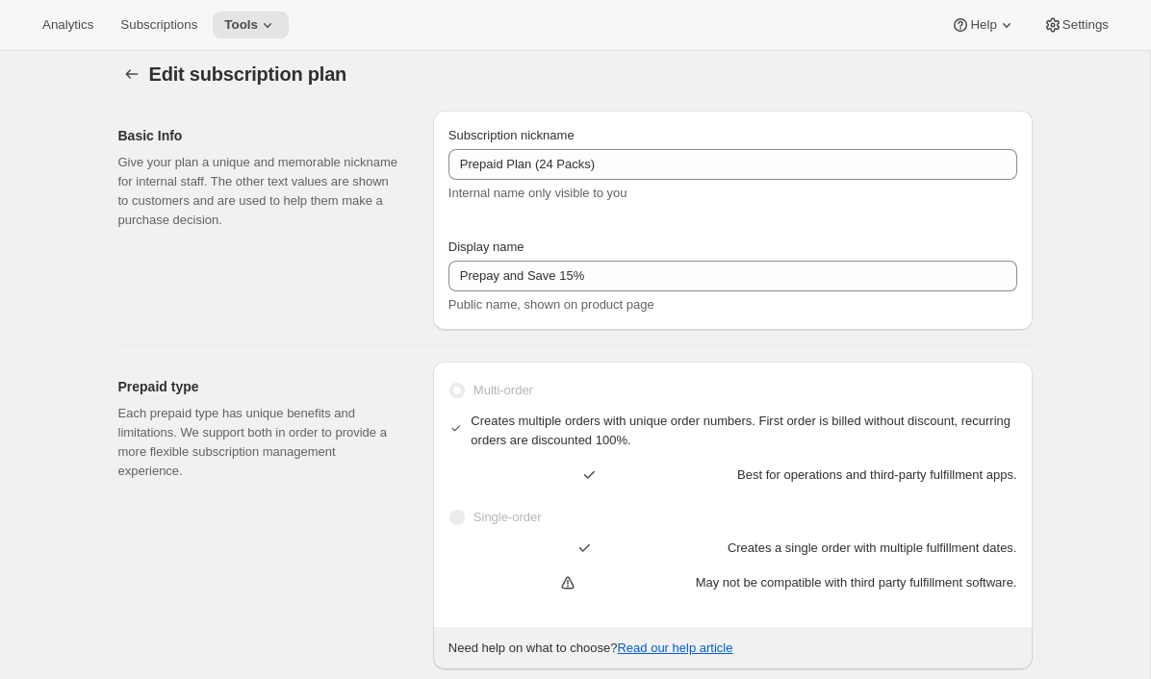
type input "Prepaid Plan (24 Packs)"
type input "Prepay and Save 15%"
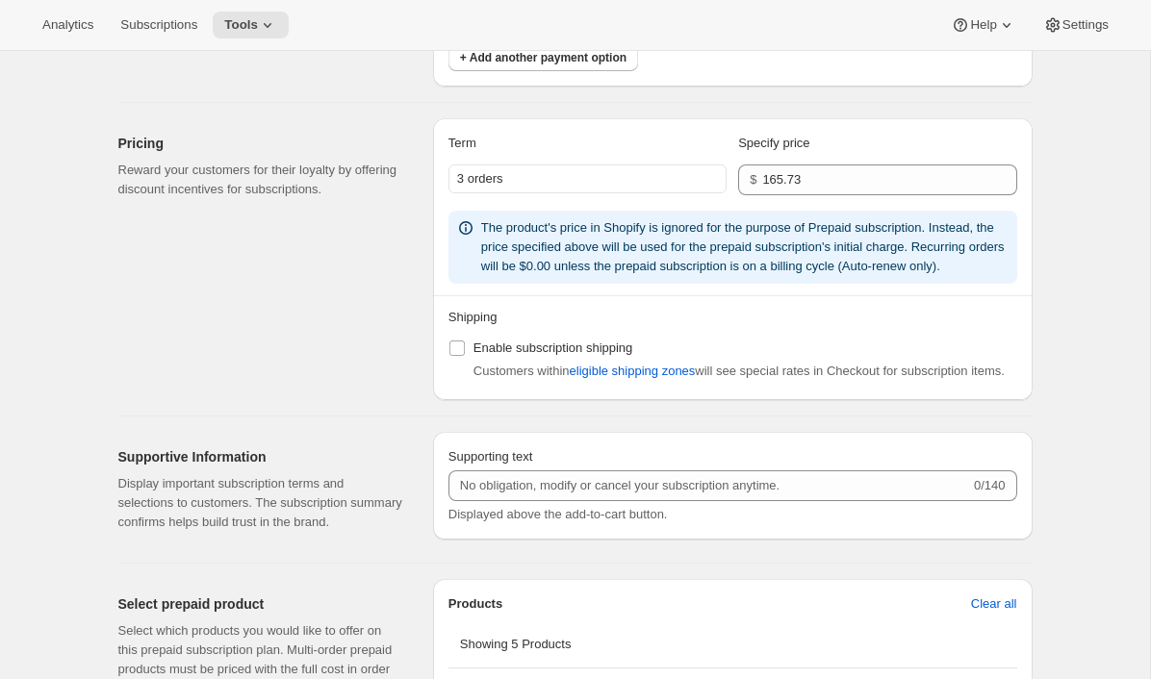
scroll to position [1313, 0]
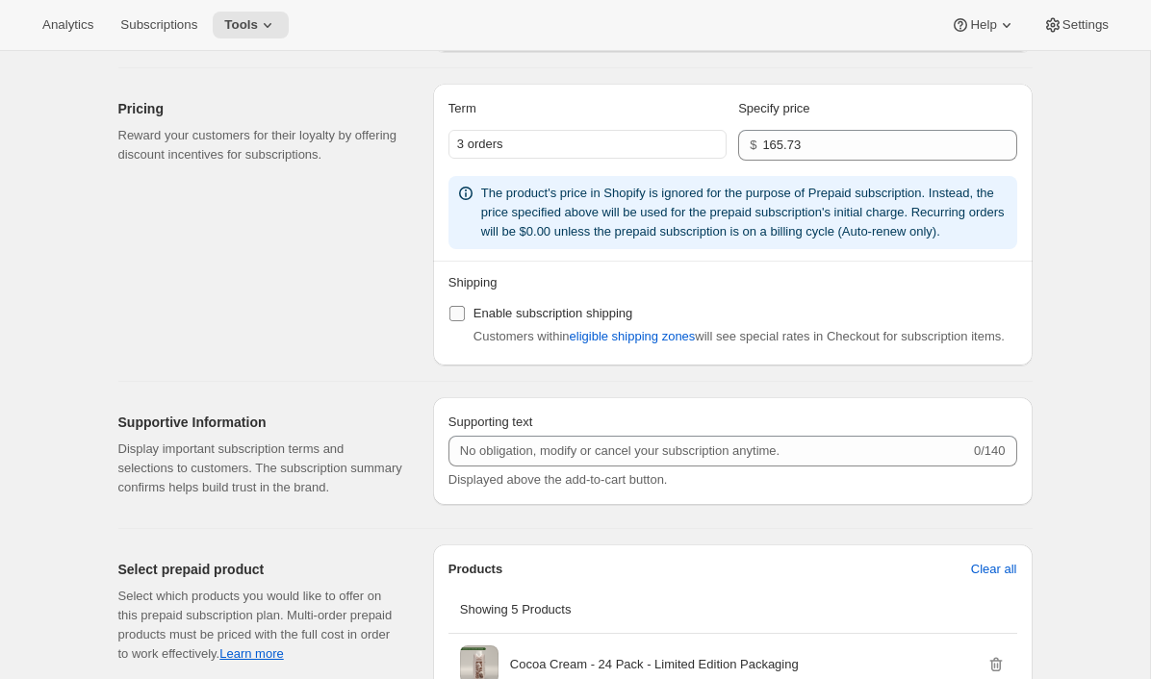
click at [453, 321] on input "Enable subscription shipping" at bounding box center [456, 313] width 15 height 15
click at [459, 321] on input "Enable subscription shipping" at bounding box center [456, 313] width 15 height 15
checkbox input "false"
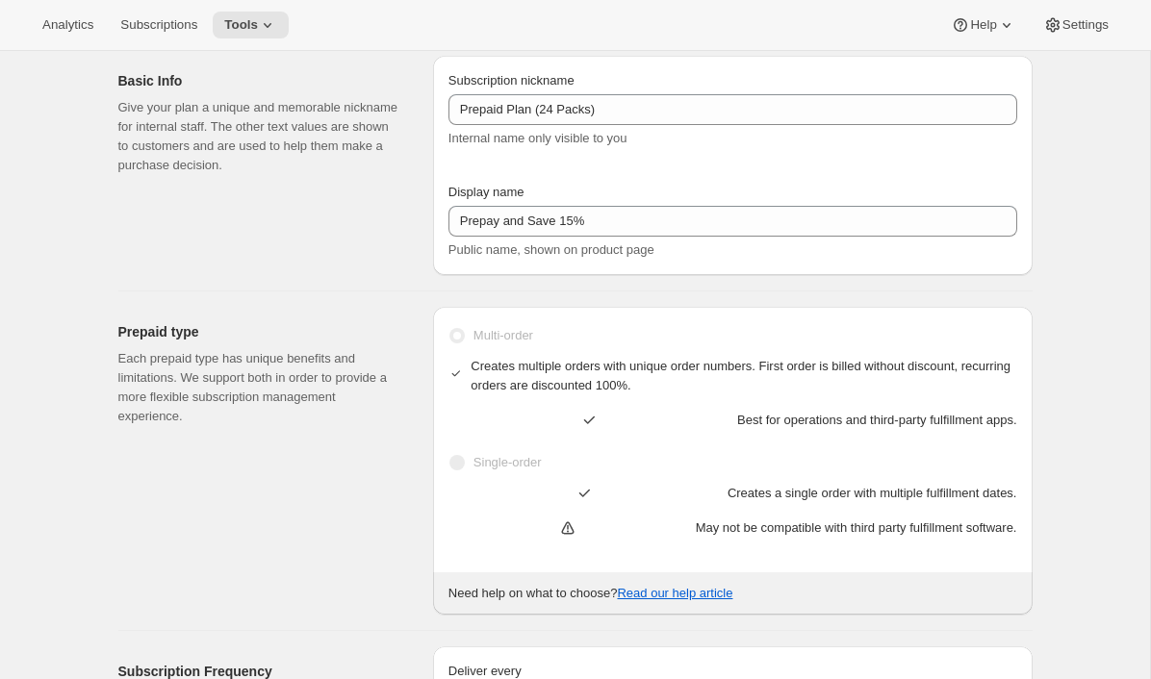
scroll to position [0, 0]
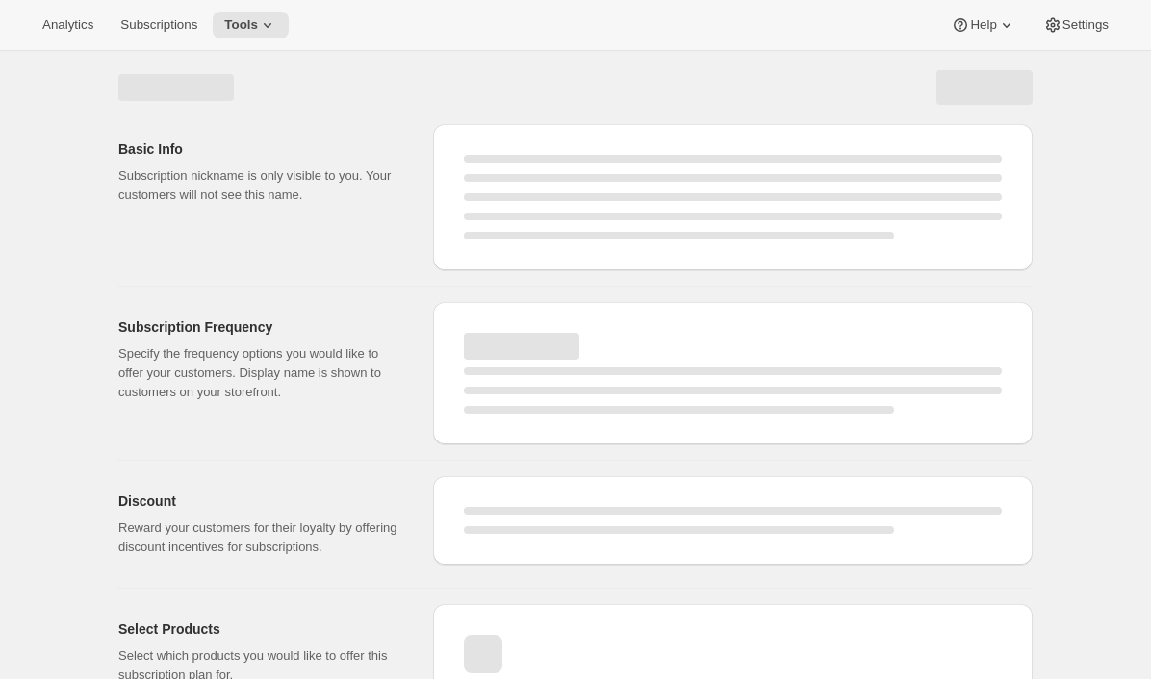
select select "WEEK"
select select "MONTH"
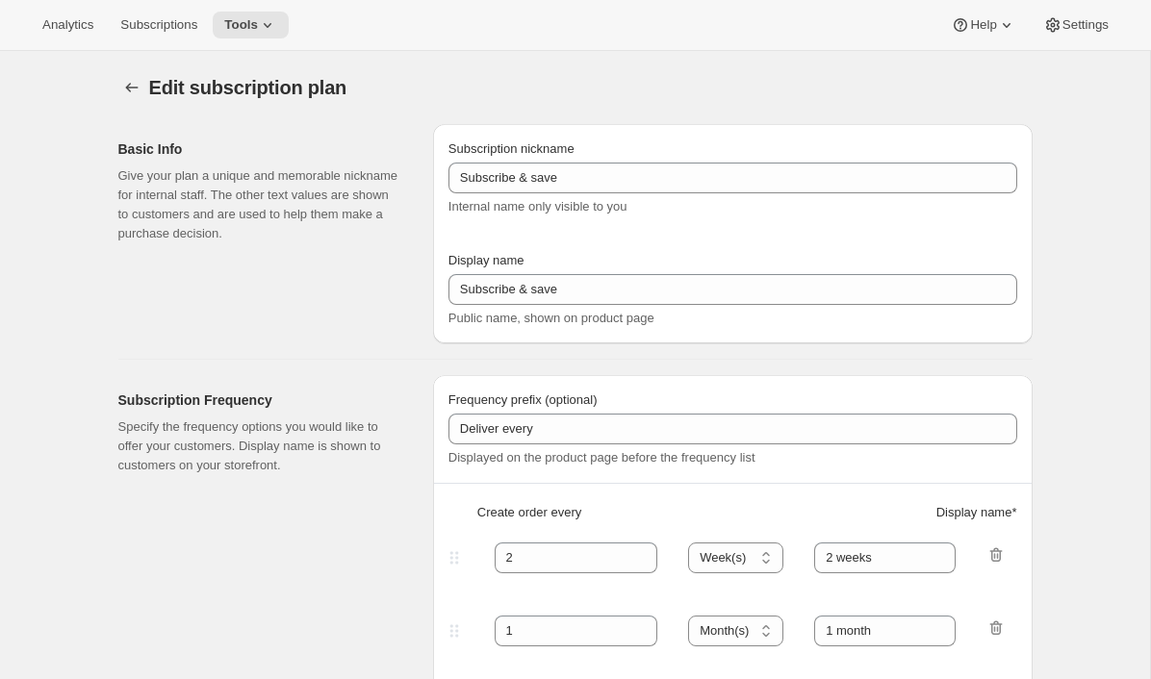
select select "ENABLED"
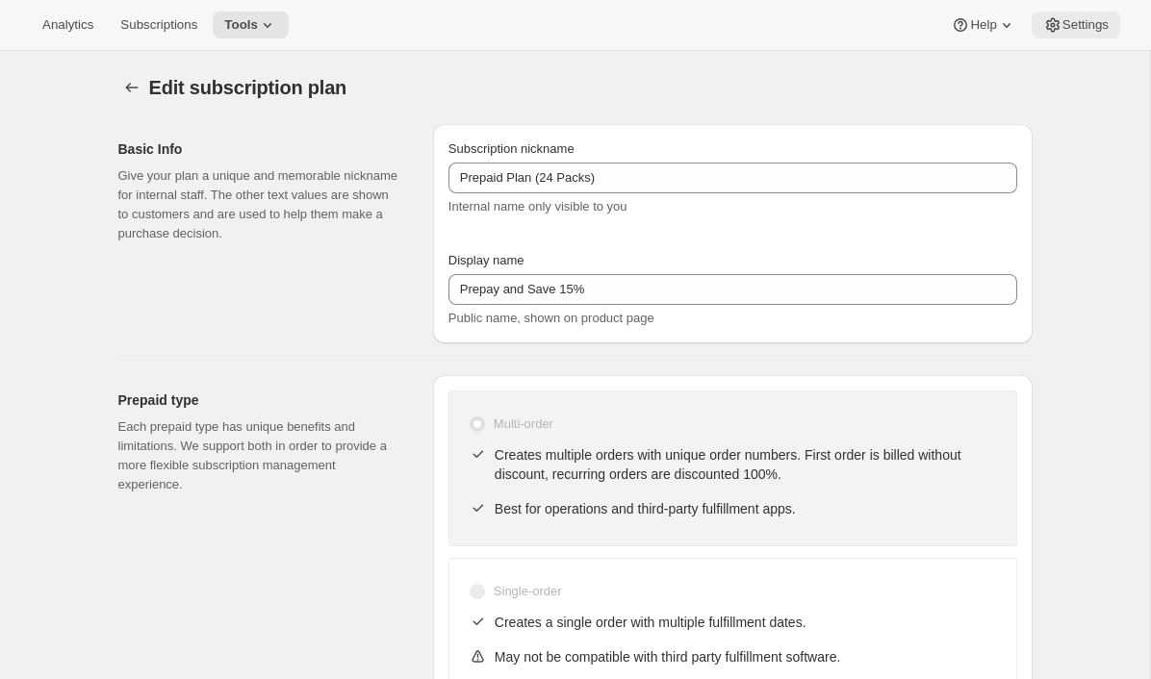
type input "Prepaid Plan (24 Packs)"
type input "Prepay and Save 15%"
click at [1077, 18] on span "Settings" at bounding box center [1085, 24] width 46 height 15
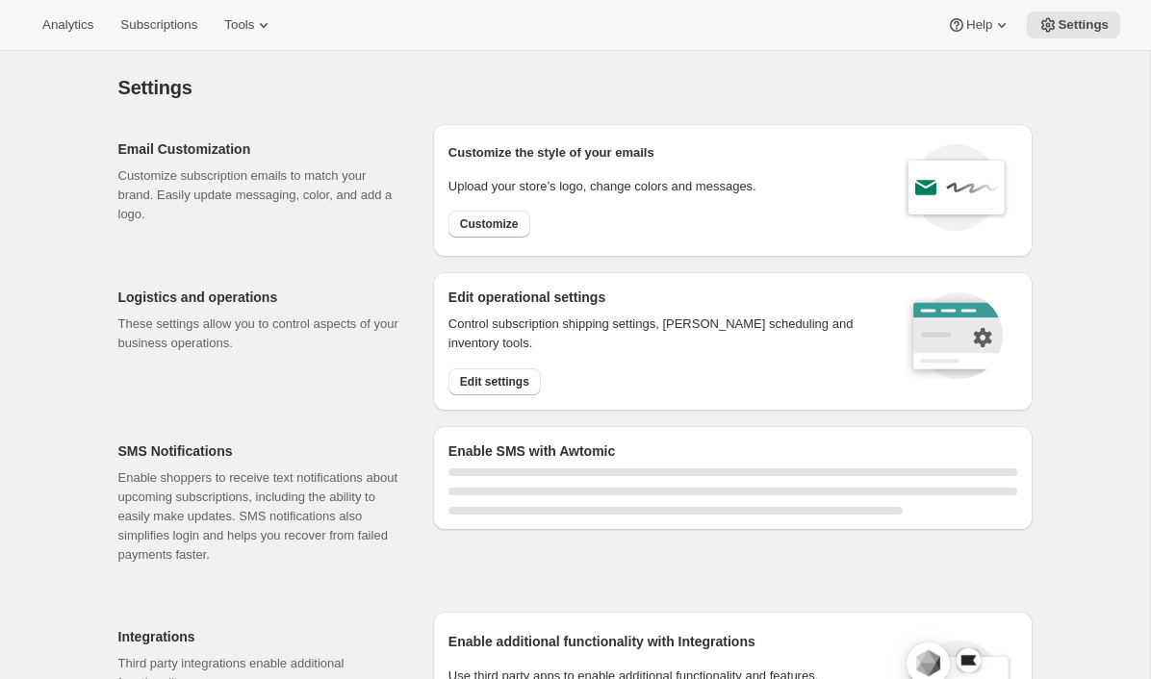
select select "22:00"
select select "09:00"
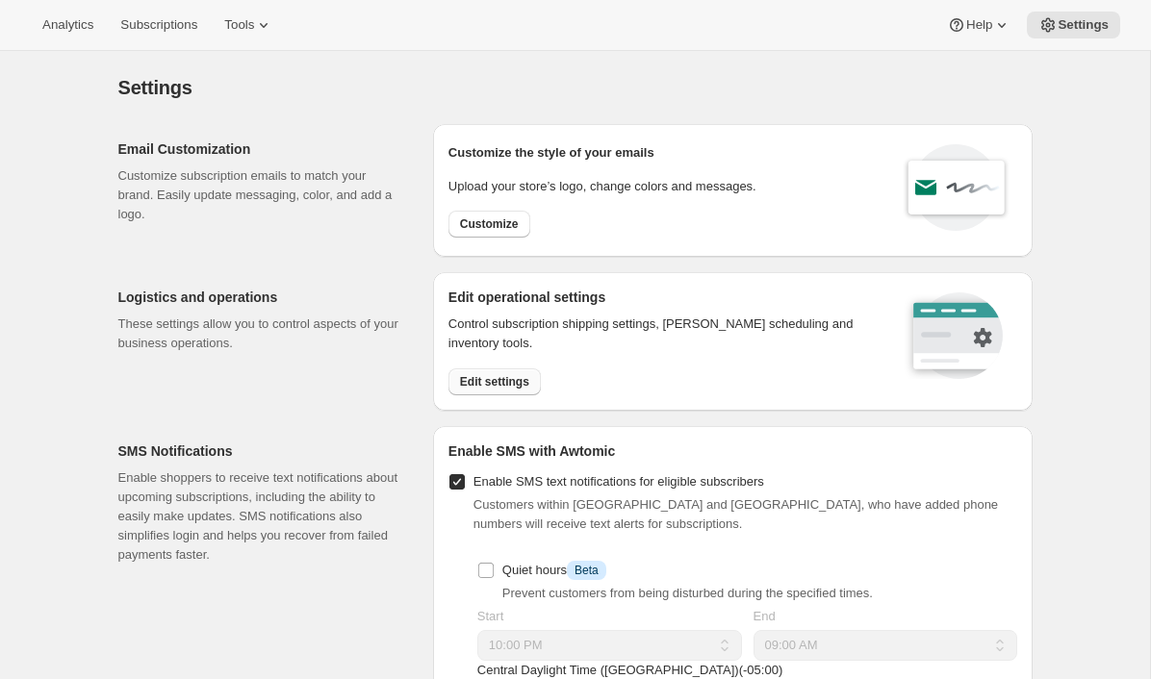
click at [479, 389] on button "Edit settings" at bounding box center [494, 381] width 92 height 27
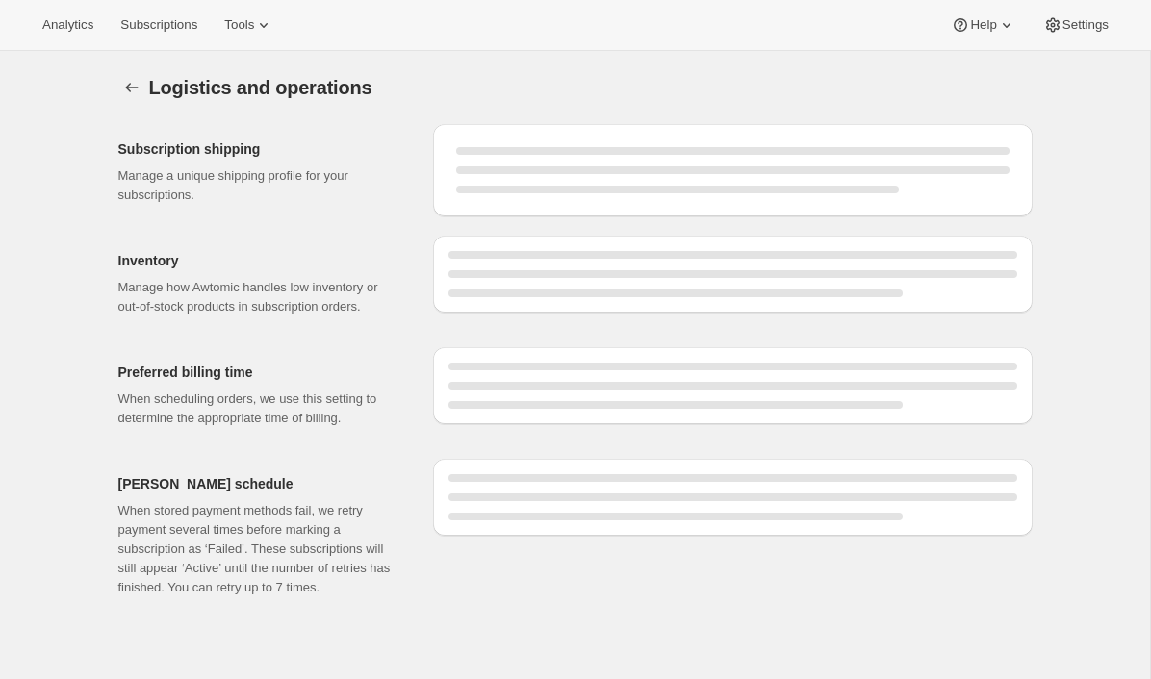
select select "06:00"
select select "DAY"
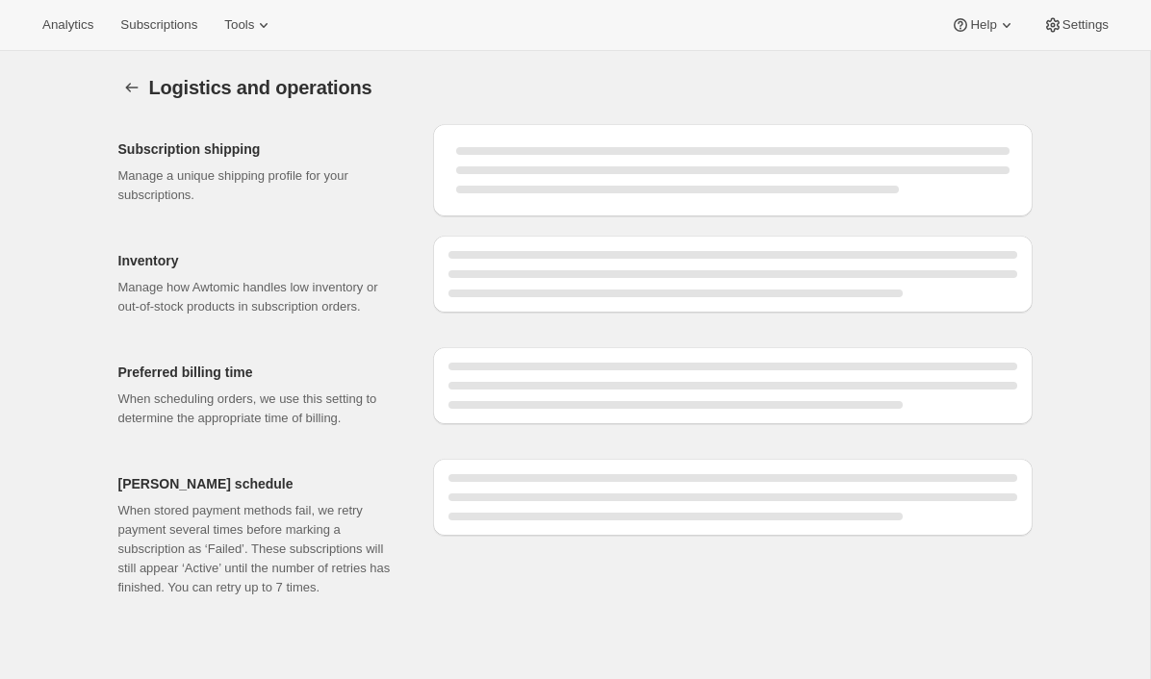
select select "DAY"
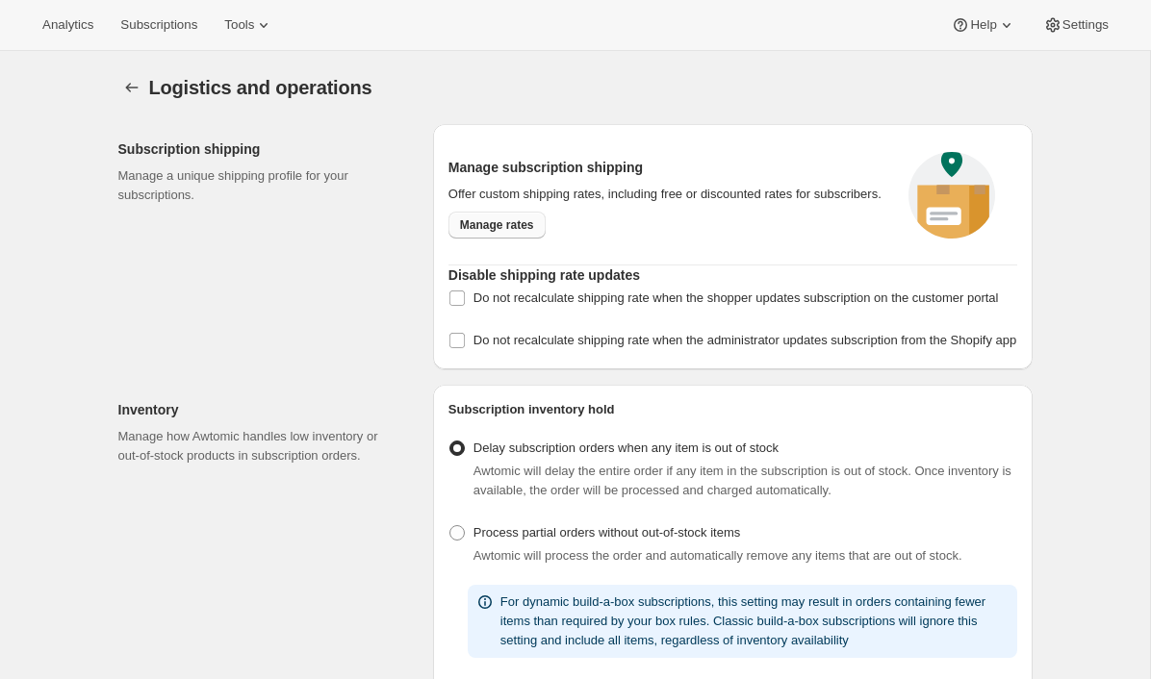
click at [488, 233] on span "Manage rates" at bounding box center [497, 224] width 74 height 15
